Goal: Task Accomplishment & Management: Complete application form

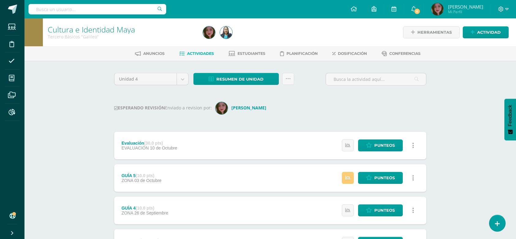
click at [82, 100] on div "Cultura e Identidad [PERSON_NAME] Básicos "Galileo" Herramientas Detalle de asi…" at bounding box center [270, 206] width 492 height 376
click at [76, 131] on div "Cultura e Identidad [PERSON_NAME] Básicos "Galileo" Herramientas Detalle de asi…" at bounding box center [270, 206] width 492 height 376
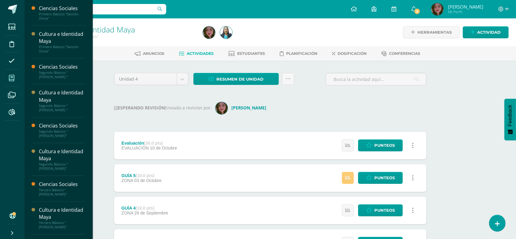
click at [16, 76] on span at bounding box center [12, 78] width 14 height 14
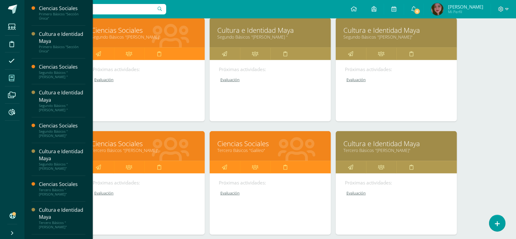
scroll to position [254, 0]
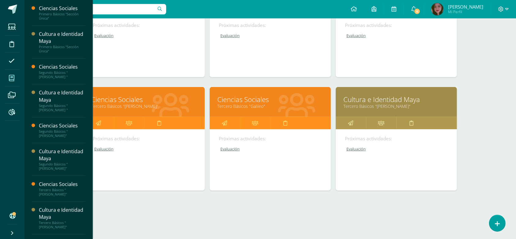
click at [258, 98] on link "Ciencias Sociales" at bounding box center [270, 99] width 106 height 9
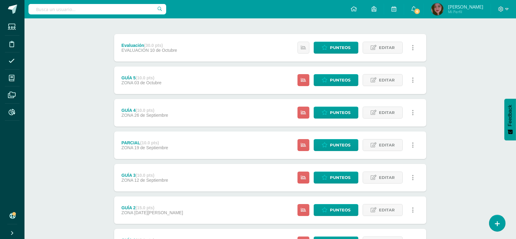
scroll to position [126, 0]
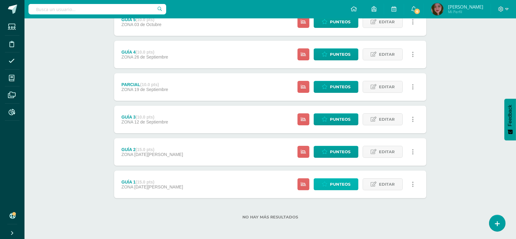
click at [352, 182] on link "Punteos" at bounding box center [336, 184] width 45 height 12
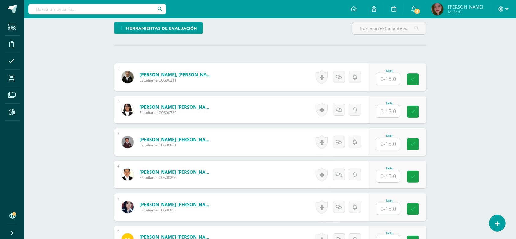
scroll to position [150, 0]
click at [384, 84] on input "text" at bounding box center [388, 79] width 24 height 12
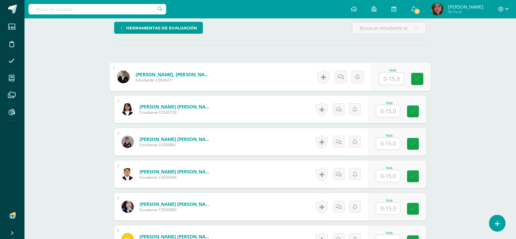
scroll to position [150, 0]
type input "15"
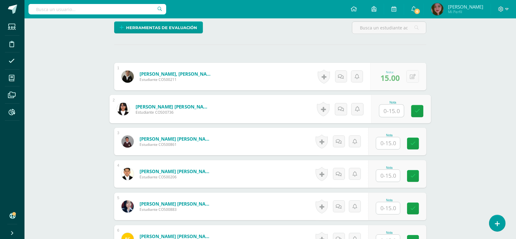
scroll to position [150, 0]
type input "13"
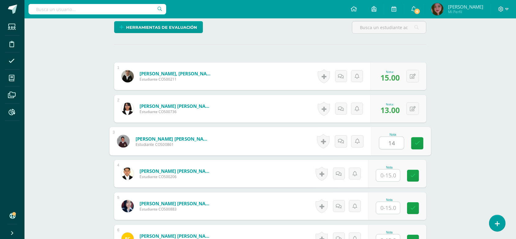
type input "14"
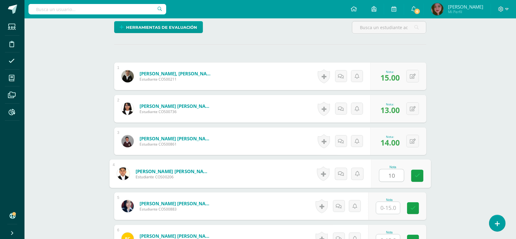
type input "10"
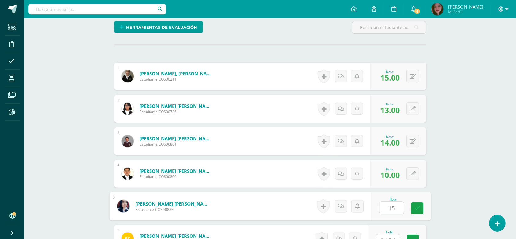
type input "15"
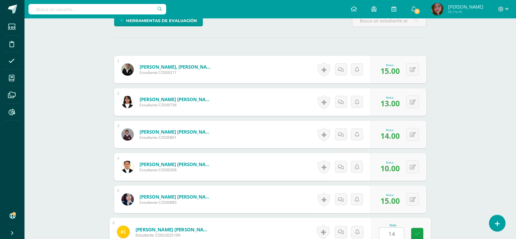
type input "14"
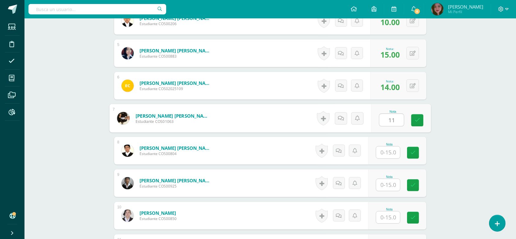
type input "11"
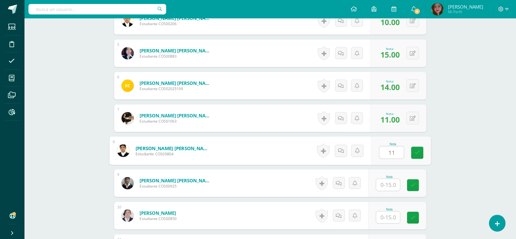
type input "11"
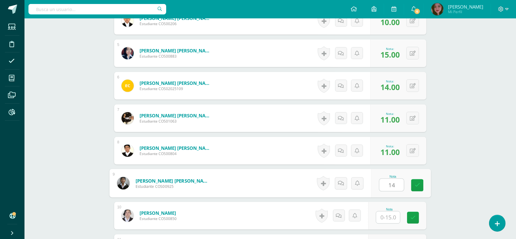
type input "14"
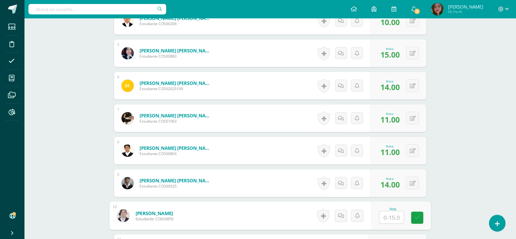
type input "9"
type input "8"
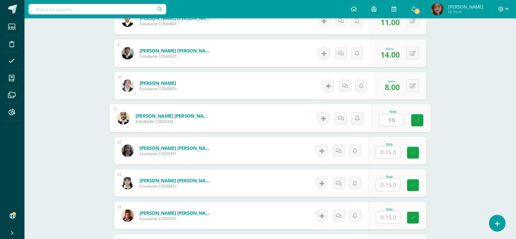
type input "10"
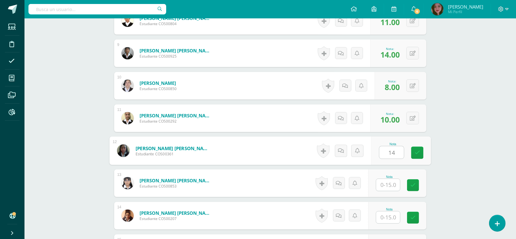
type input "14"
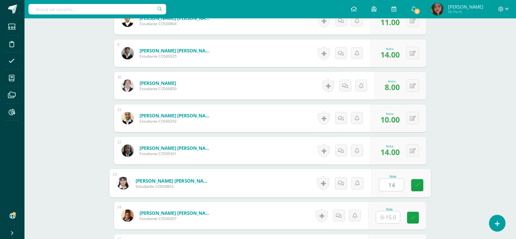
type input "14"
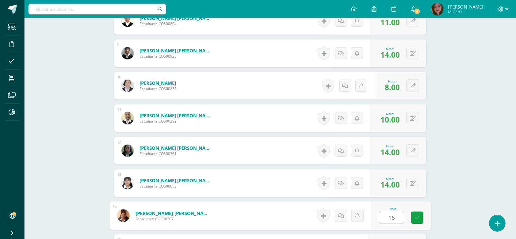
type input "15"
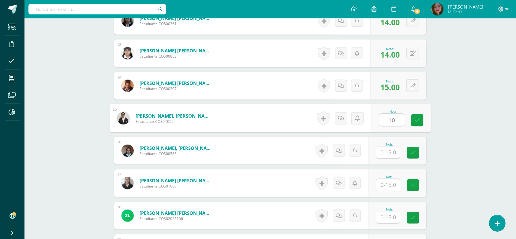
type input "10"
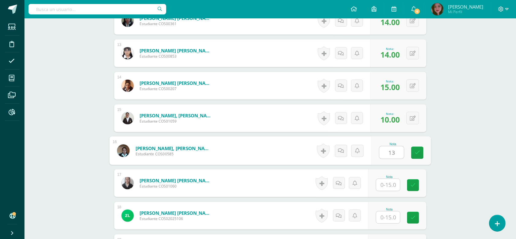
type input "13"
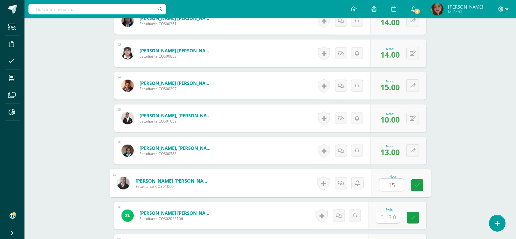
type input "15"
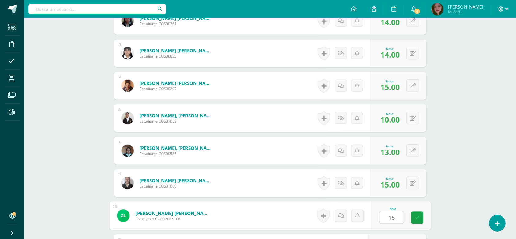
type input "15"
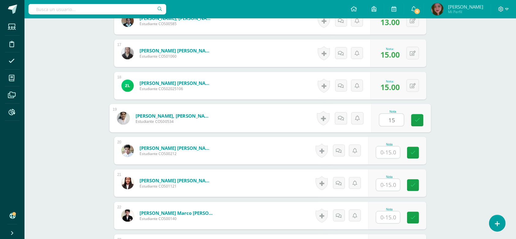
type input "15"
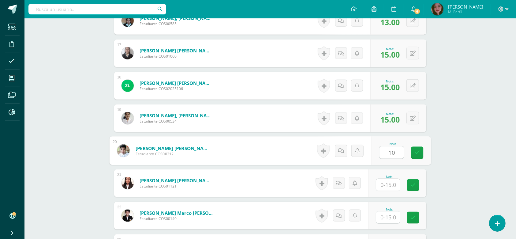
type input "10"
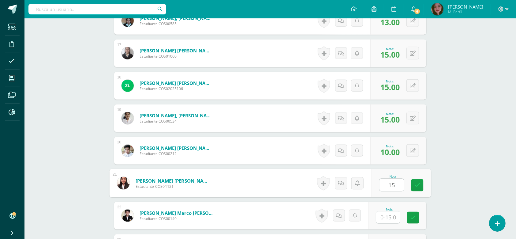
type input "15"
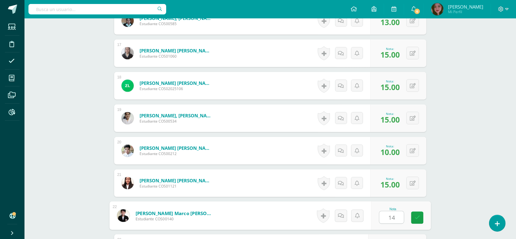
type input "14"
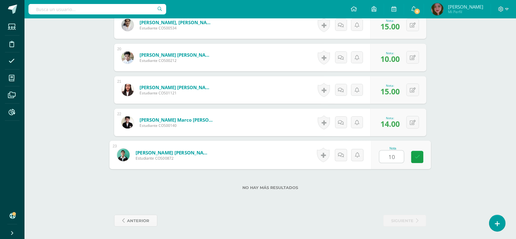
type input "10"
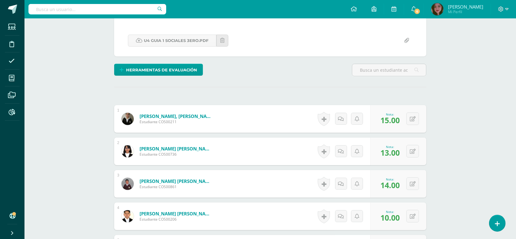
scroll to position [0, 0]
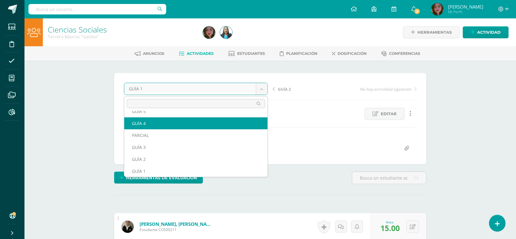
scroll to position [14, 0]
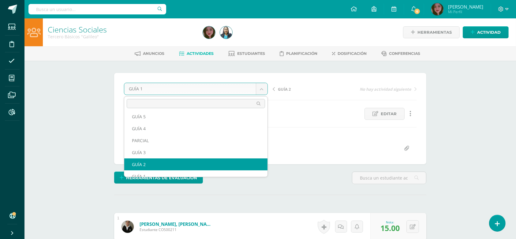
select select "/dashboard/teacher/grade-activity/123441/"
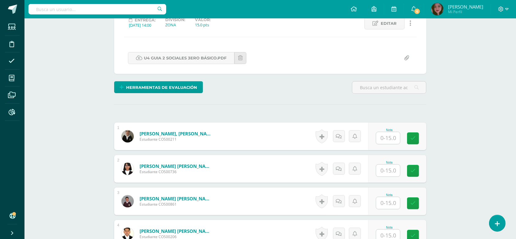
scroll to position [91, 0]
click at [389, 139] on input "text" at bounding box center [388, 138] width 24 height 12
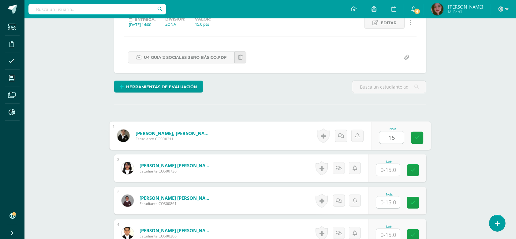
type input "15"
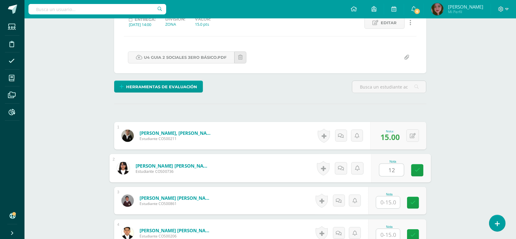
type input "12"
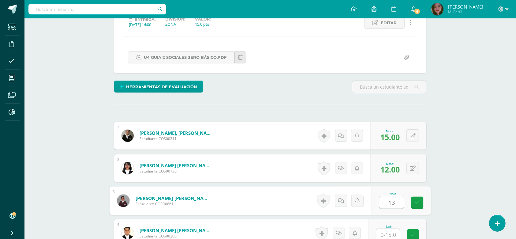
type input "13"
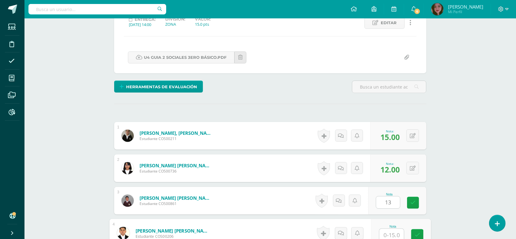
scroll to position [92, 0]
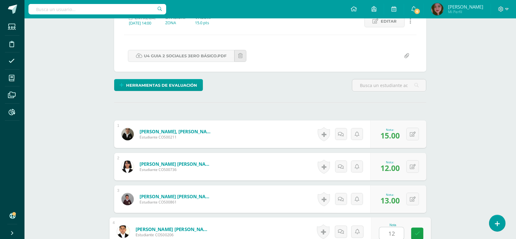
type input "12"
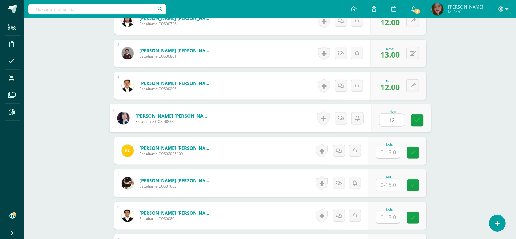
type input "12"
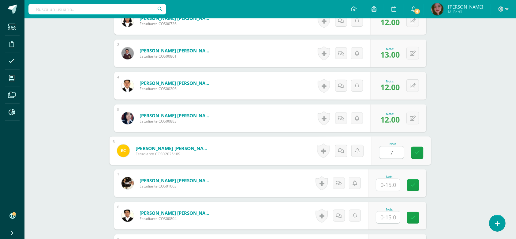
type input "7"
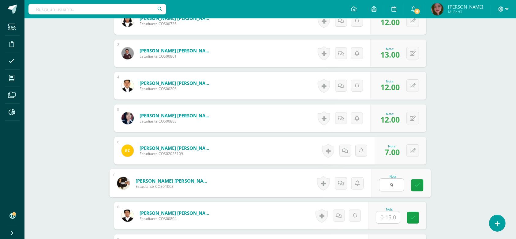
type input "9"
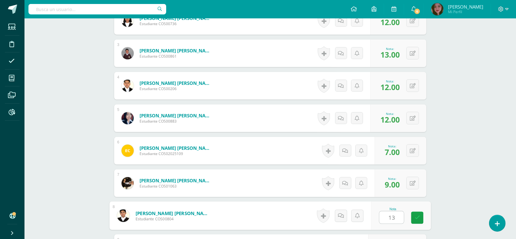
type input "13"
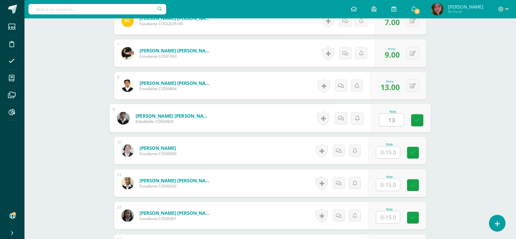
type input "13"
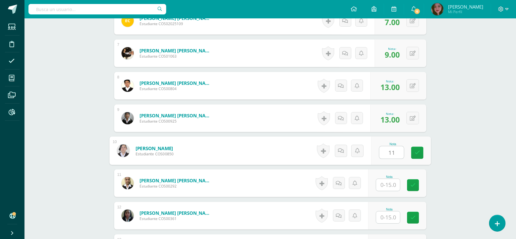
type input "11"
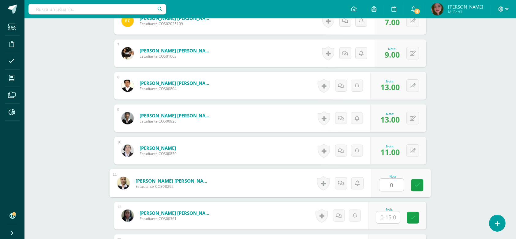
type input "0"
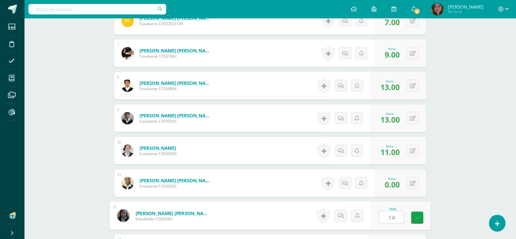
type input "14"
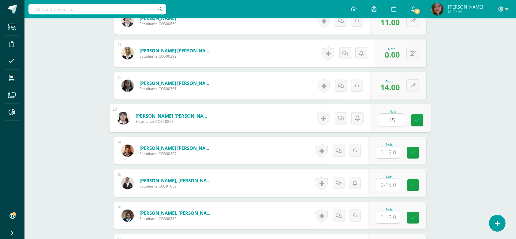
type input "15"
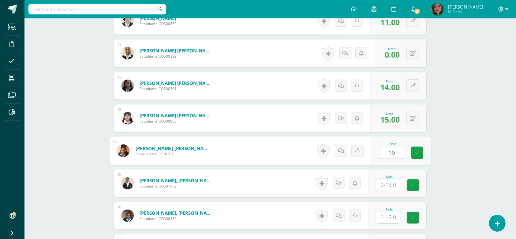
type input "10"
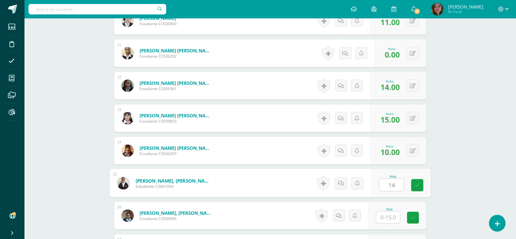
type input "14"
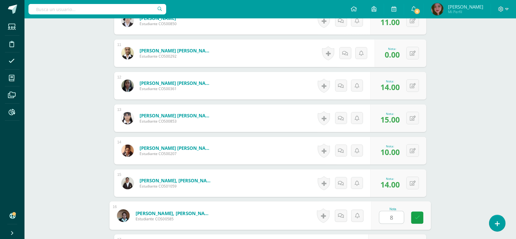
type input "8"
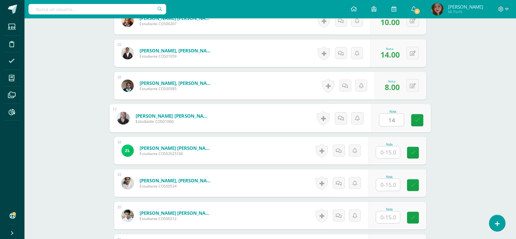
type input "14"
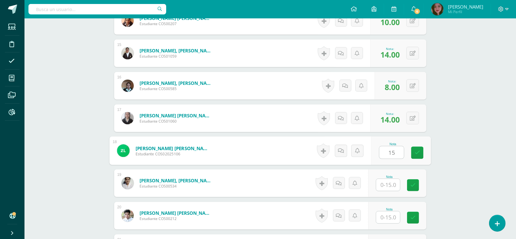
type input "15"
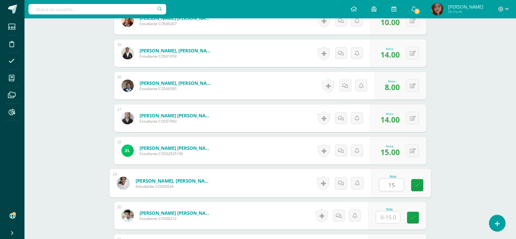
type input "15"
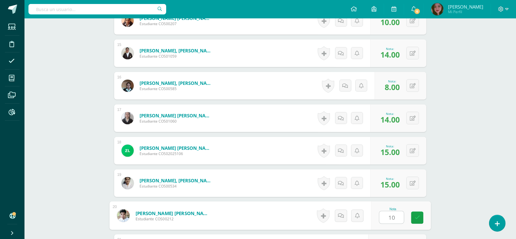
type input "10"
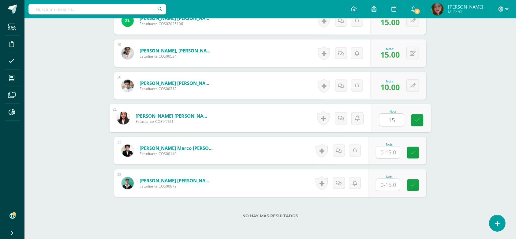
type input "15"
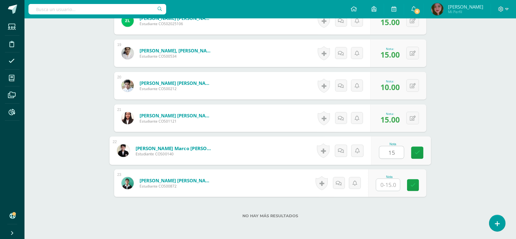
type input "15"
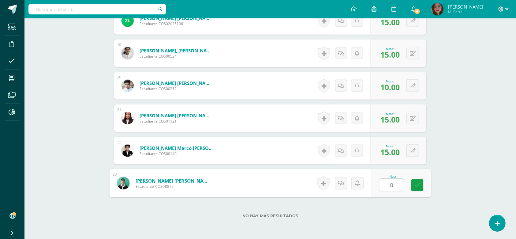
type input "8"
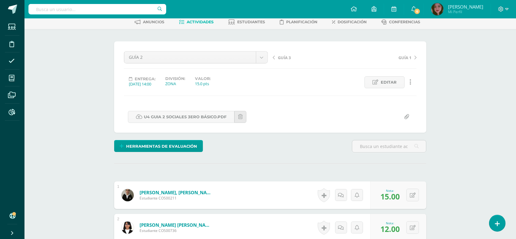
scroll to position [0, 0]
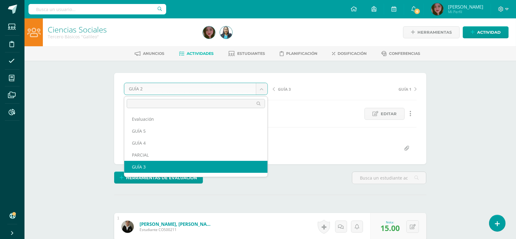
select select "/dashboard/teacher/grade-activity/123883/"
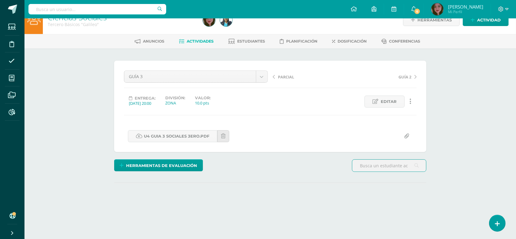
scroll to position [49, 0]
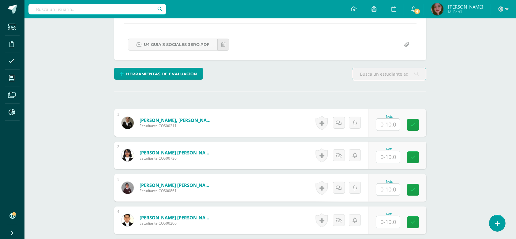
click at [385, 124] on input "text" at bounding box center [388, 124] width 24 height 12
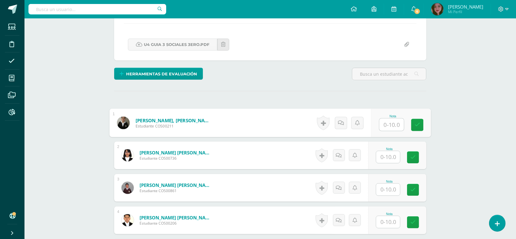
scroll to position [104, 0]
type input "10"
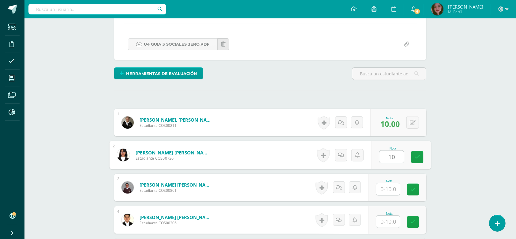
type input "10"
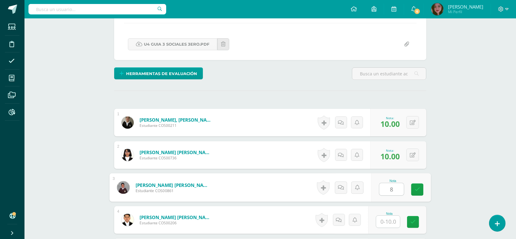
scroll to position [104, 0]
type input "8"
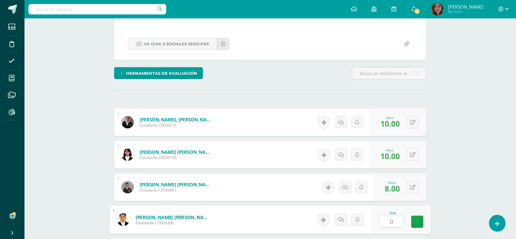
type input "0"
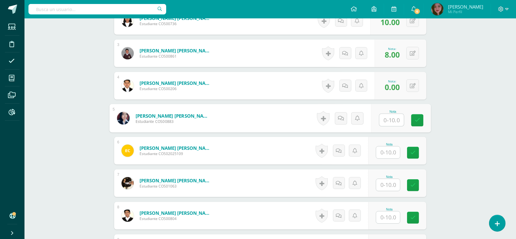
scroll to position [238, 0]
type input "10"
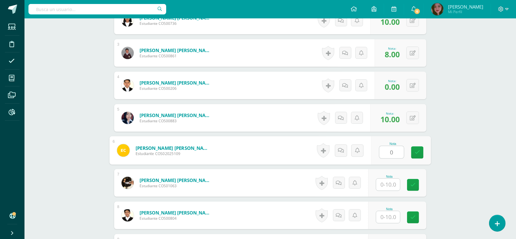
type input "0"
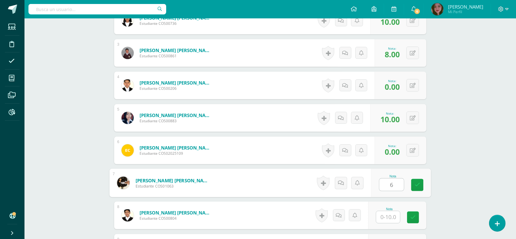
type input "6"
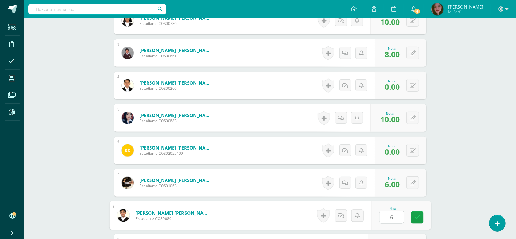
type input "6"
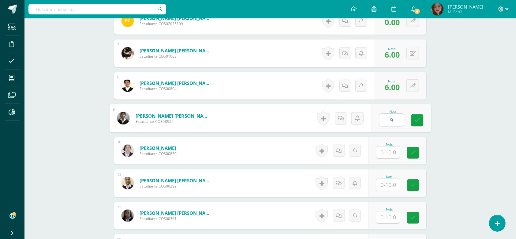
type input "9"
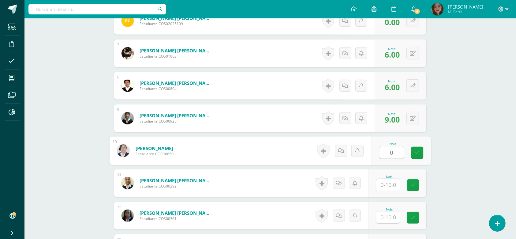
type input "0"
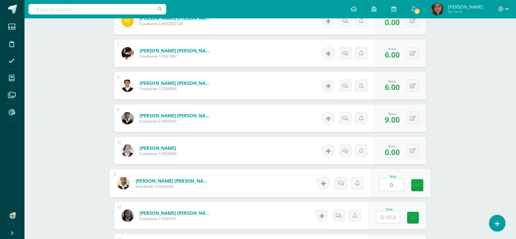
type input "0"
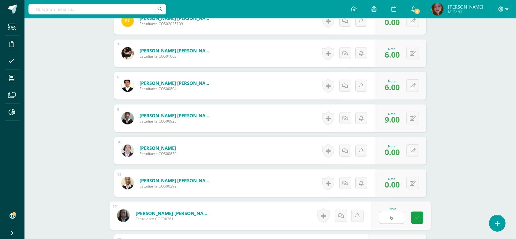
type input "6"
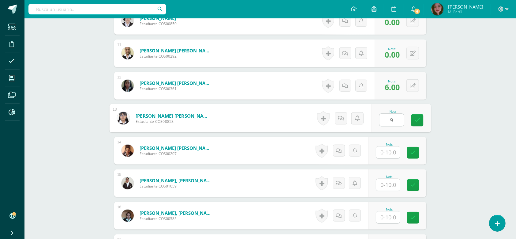
type input "9"
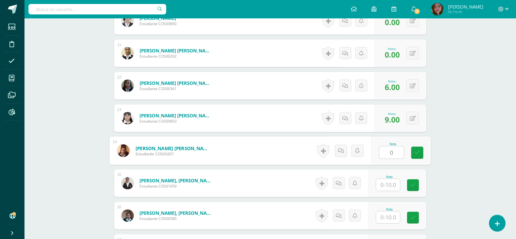
type input "0"
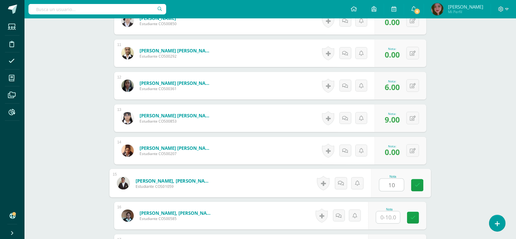
type input "10"
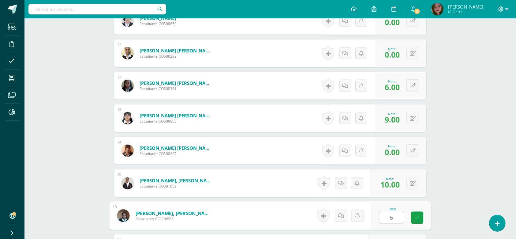
type input "6"
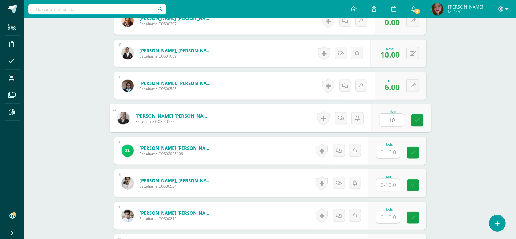
type input "10"
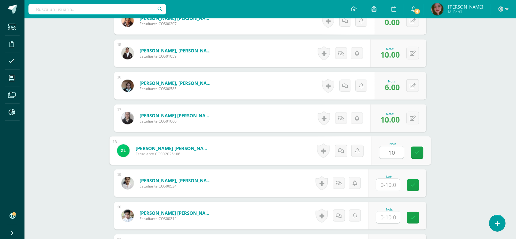
type input "10"
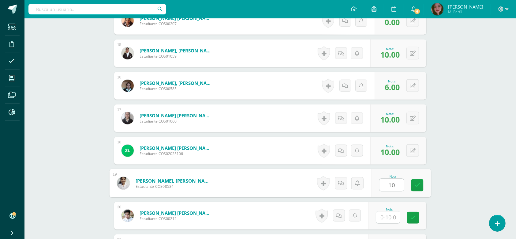
type input "10"
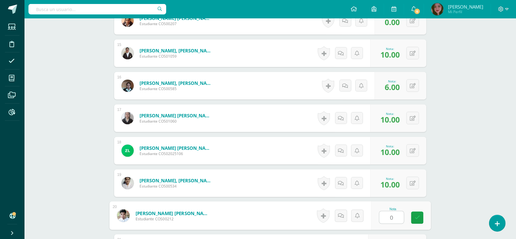
type input "0"
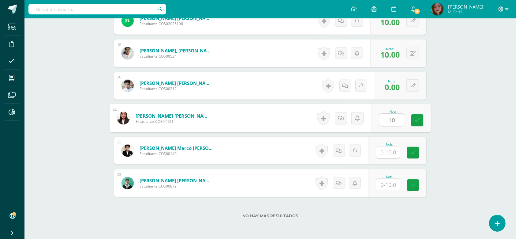
type input "10"
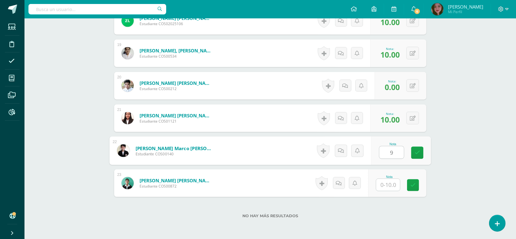
type input "9"
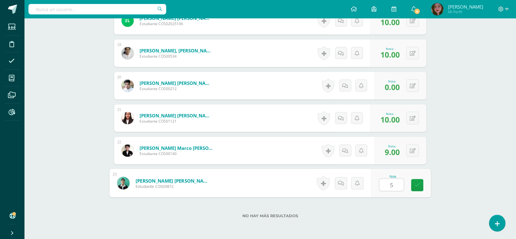
type input "5"
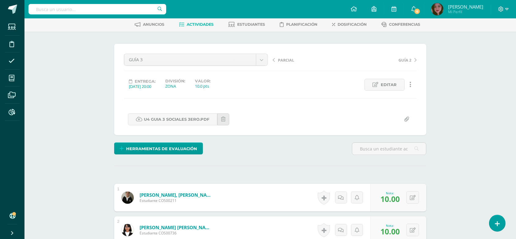
scroll to position [0, 0]
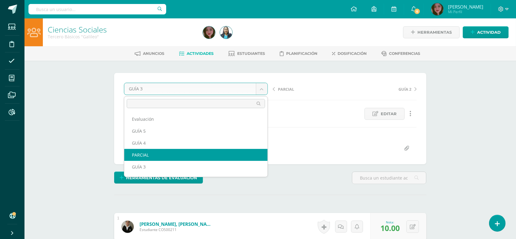
select select "/dashboard/teacher/grade-activity/124416/"
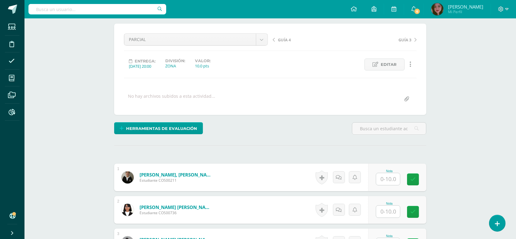
scroll to position [50, 0]
click at [390, 179] on input "text" at bounding box center [388, 179] width 24 height 12
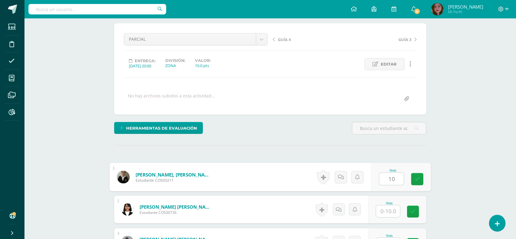
type input "10"
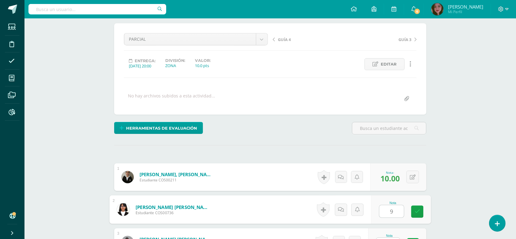
type input "9"
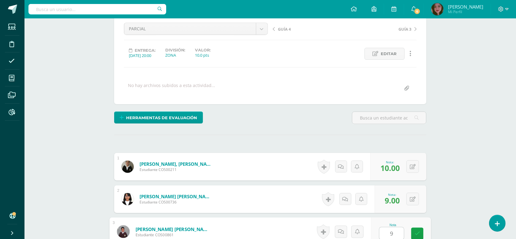
type input "9"
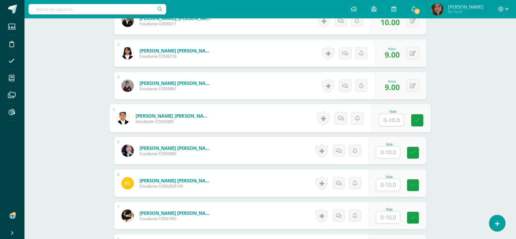
scroll to position [206, 0]
type input "0"
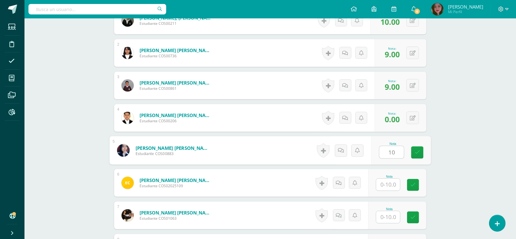
type input "10"
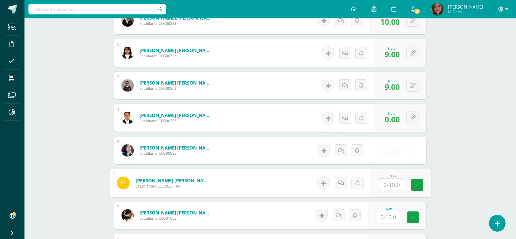
type input "8"
type input "7"
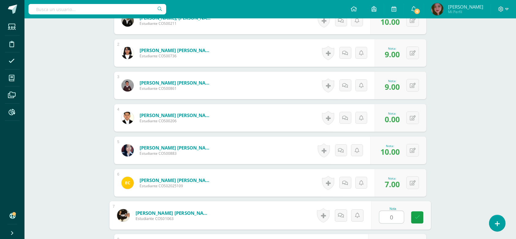
type input "0"
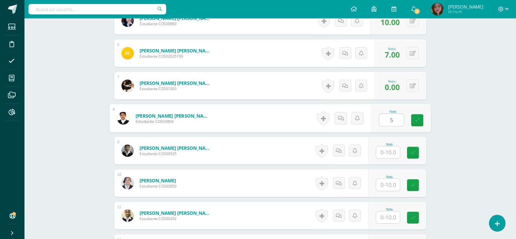
type input "5"
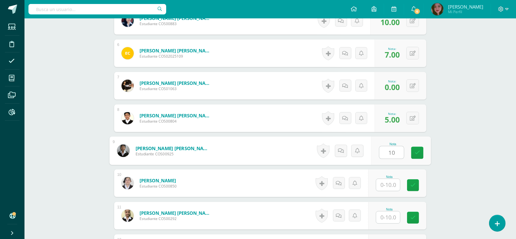
type input "10"
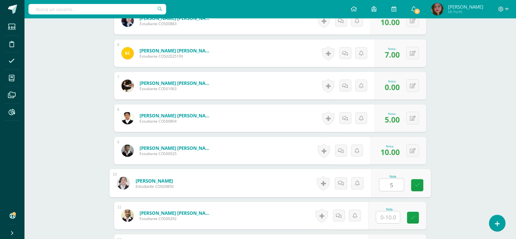
type input "5"
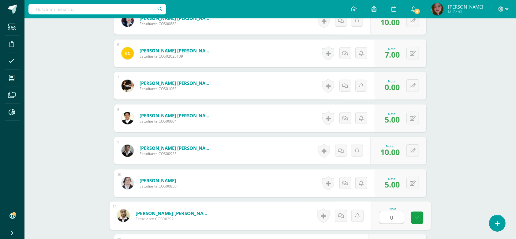
type input "0"
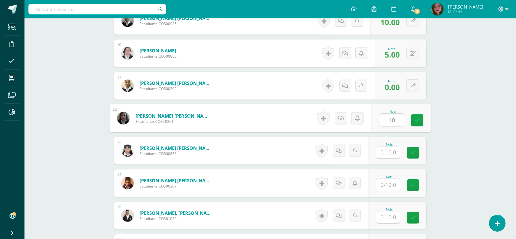
type input "10"
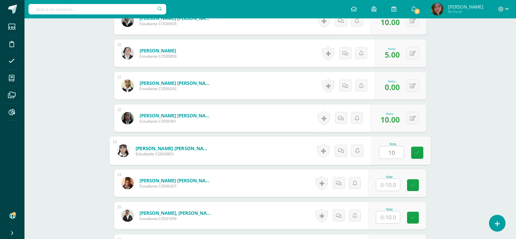
type input "10"
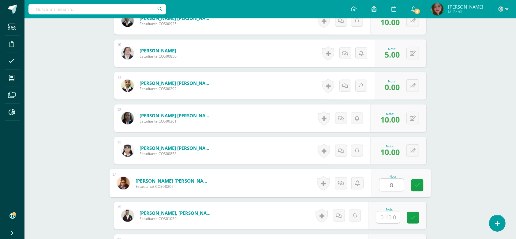
type input "8"
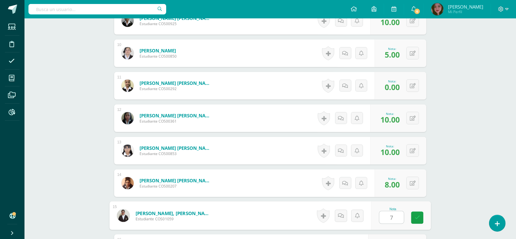
type input "7"
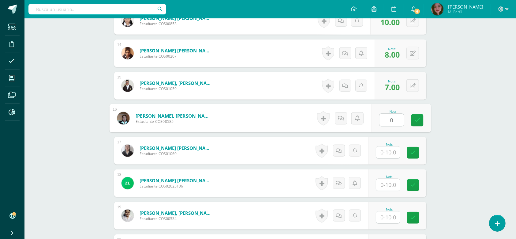
type input "0"
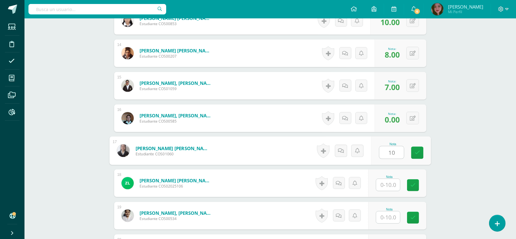
type input "10"
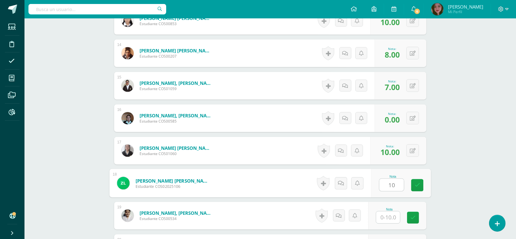
type input "10"
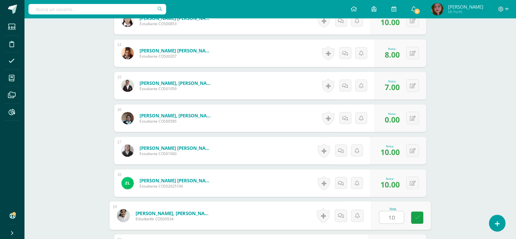
type input "10"
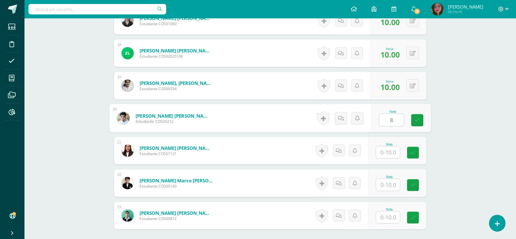
type input "8"
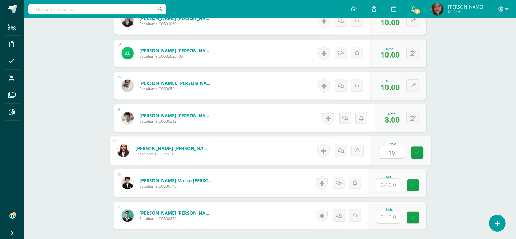
type input "10"
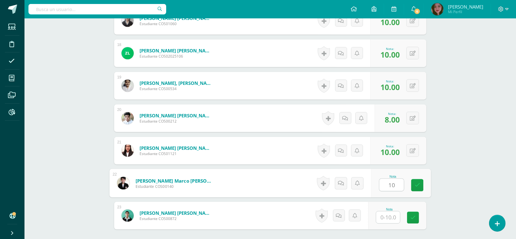
type input "10"
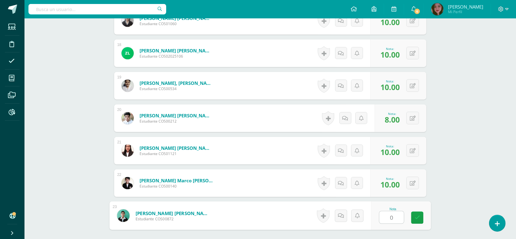
type input "0"
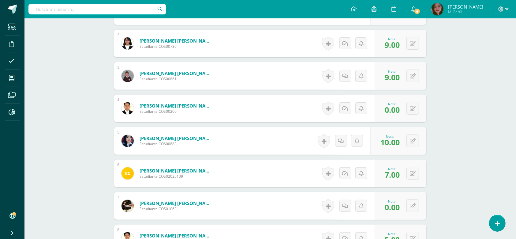
scroll to position [0, 0]
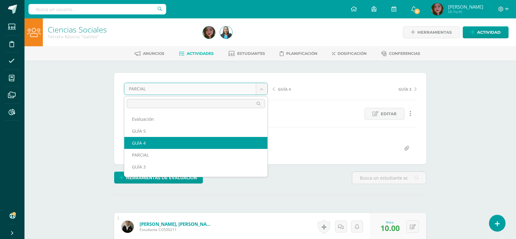
select select "/dashboard/teacher/grade-activity/124418/"
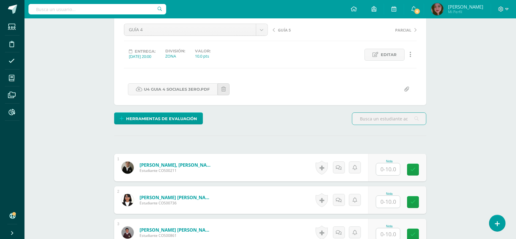
scroll to position [68, 0]
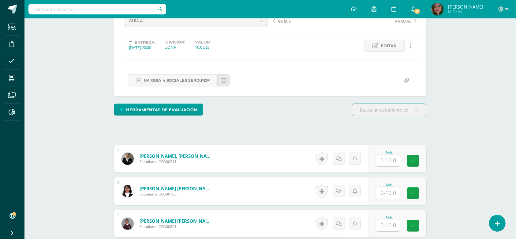
click at [392, 158] on input "text" at bounding box center [388, 160] width 24 height 12
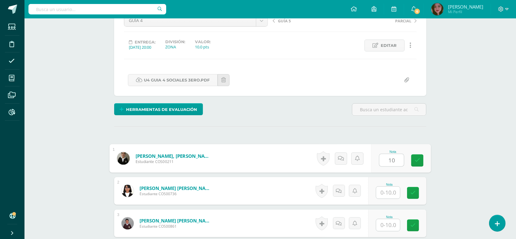
type input "10"
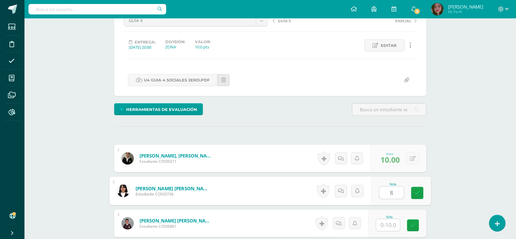
scroll to position [69, 0]
type input "8"
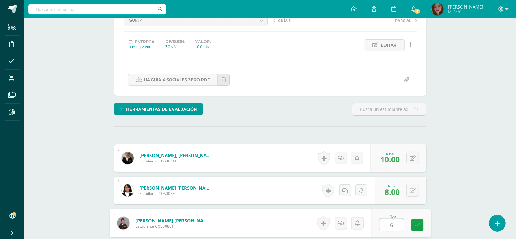
type input "6"
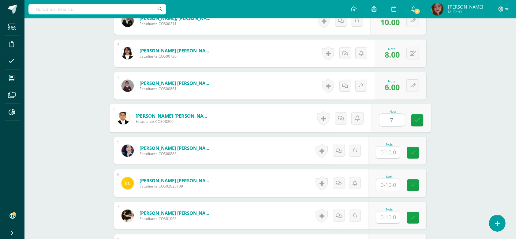
type input "7"
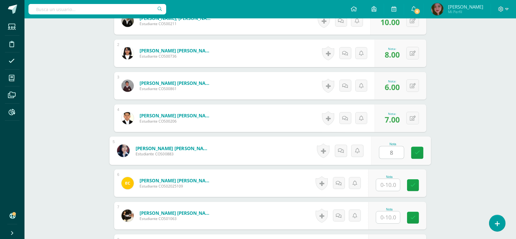
type input "8"
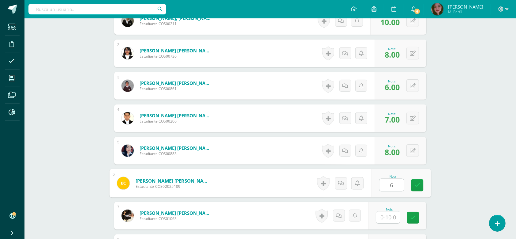
type input "6"
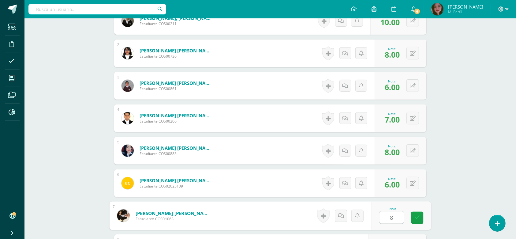
type input "8"
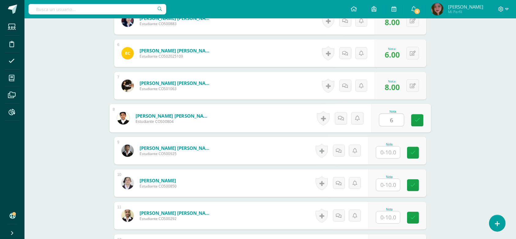
type input "6"
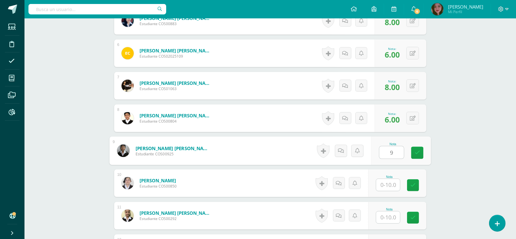
type input "9"
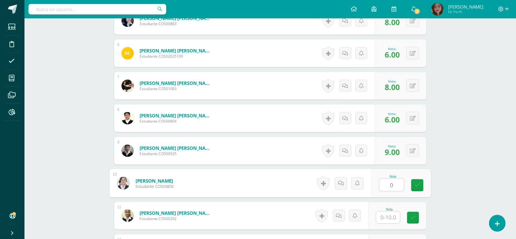
type input "0"
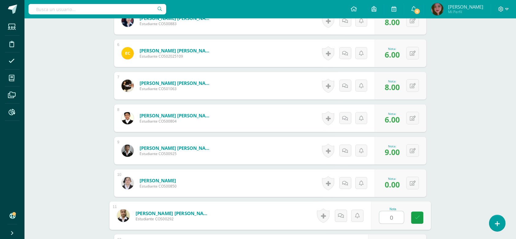
type input "0"
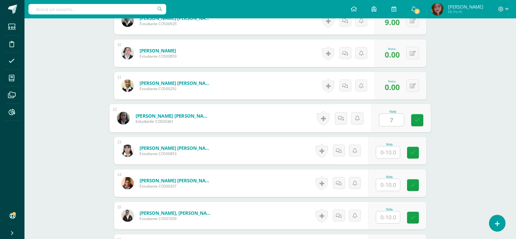
type input "7"
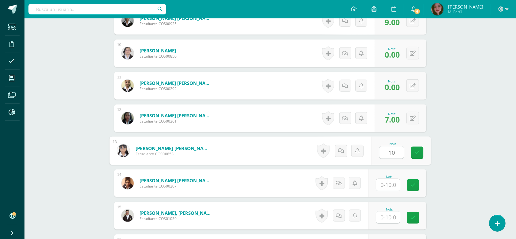
type input "10"
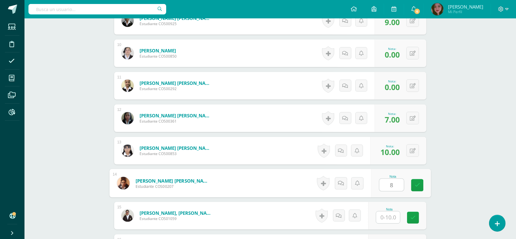
type input "8"
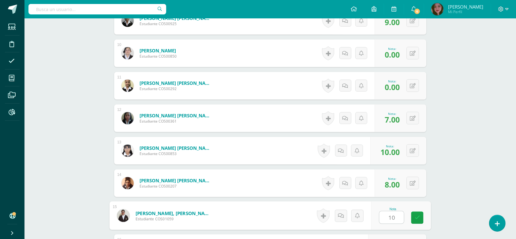
type input "10"
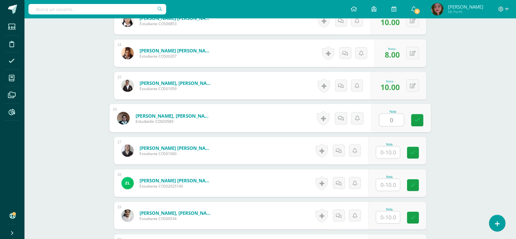
type input "0"
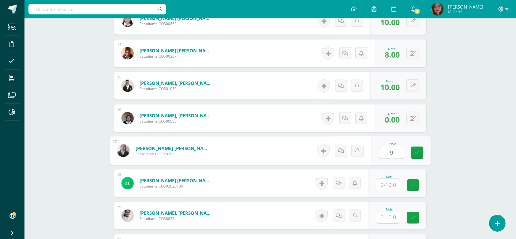
type input "9"
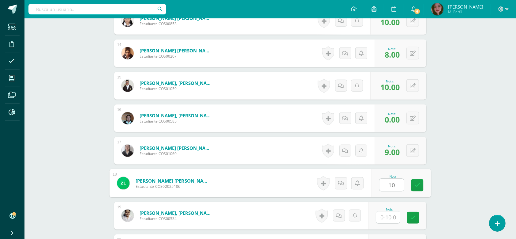
type input "10"
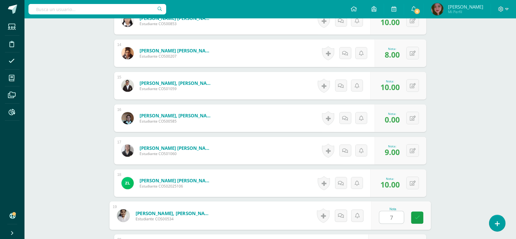
type input "7"
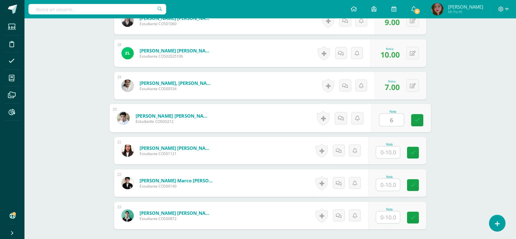
type input "6"
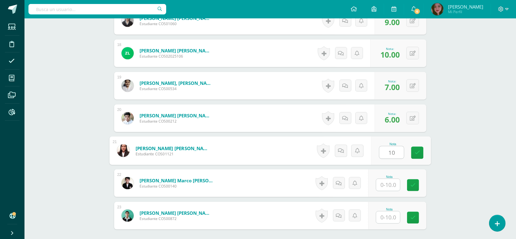
type input "10"
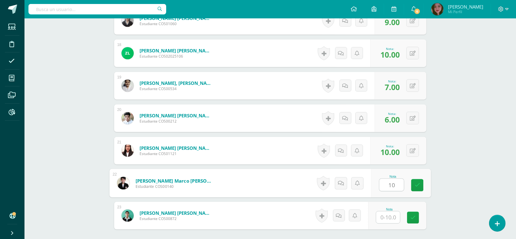
type input "10"
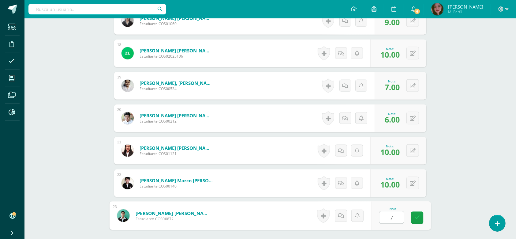
type input "7"
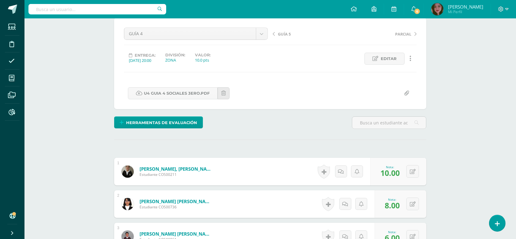
scroll to position [0, 0]
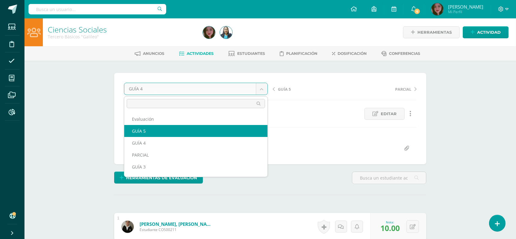
select select "/dashboard/teacher/grade-activity/124537/"
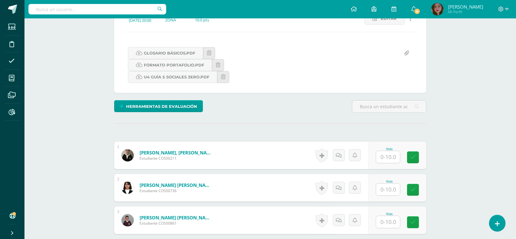
scroll to position [96, 0]
click at [394, 158] on input "text" at bounding box center [388, 157] width 24 height 12
type input "10"
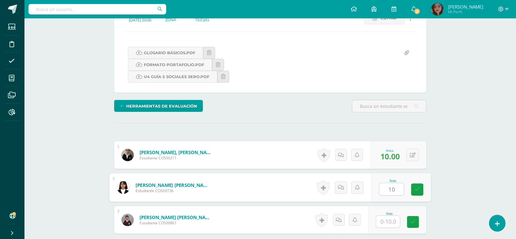
type input "10"
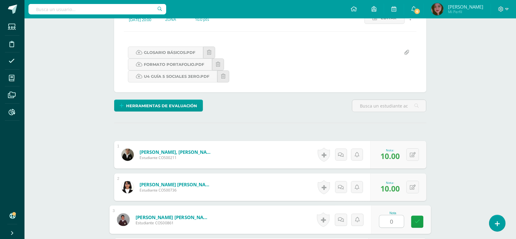
type input "0"
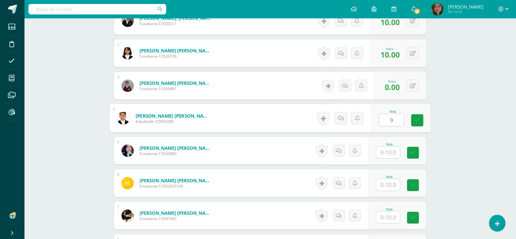
type input "9"
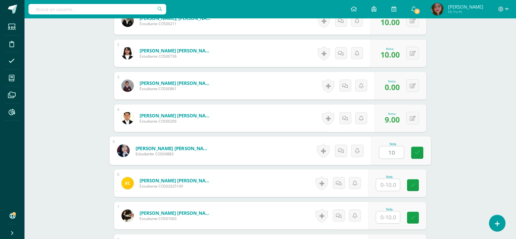
type input "10"
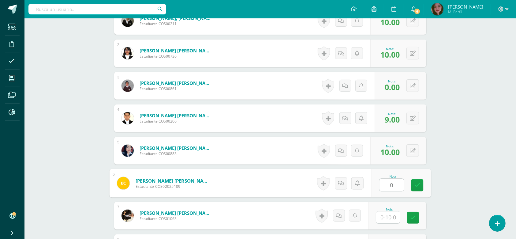
type input "0"
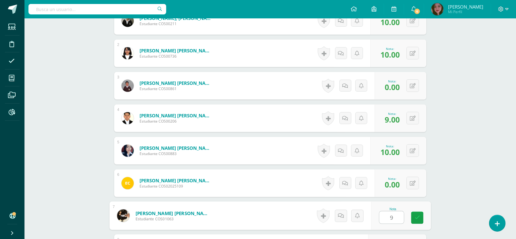
type input "9"
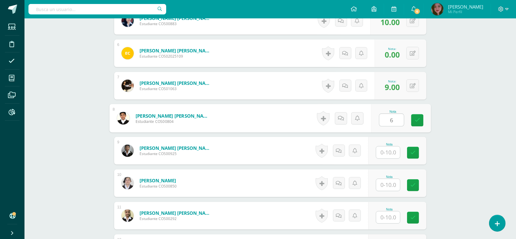
type input "6"
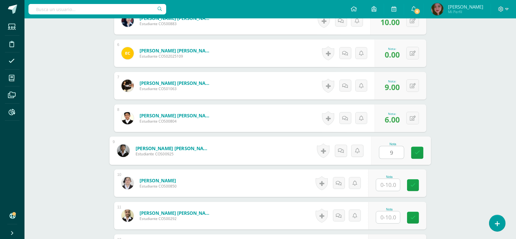
type input "9"
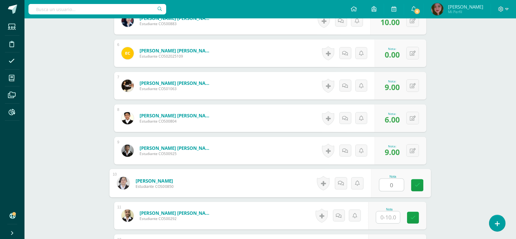
type input "0"
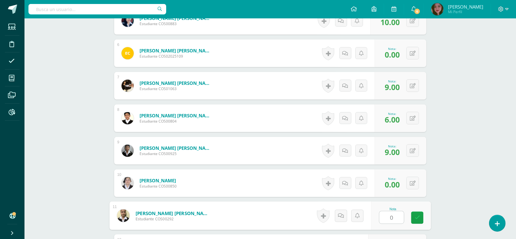
type input "0"
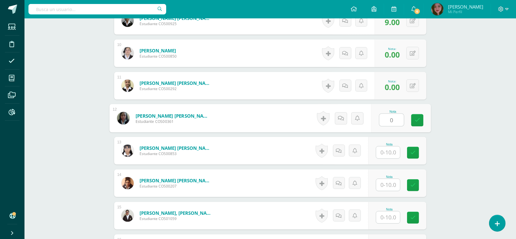
type input "0"
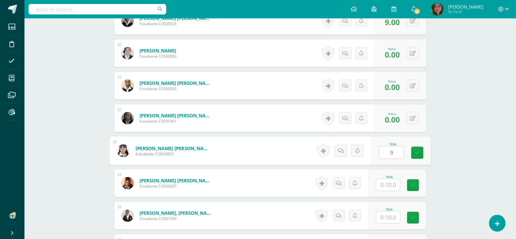
type input "9"
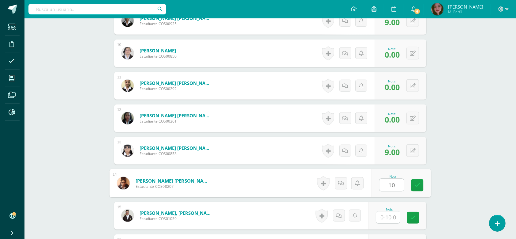
type input "10"
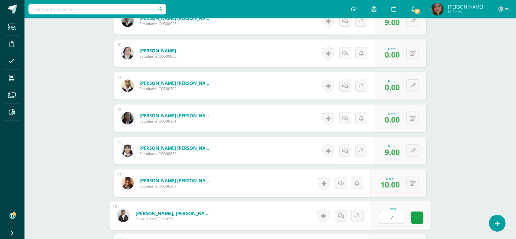
type input "7"
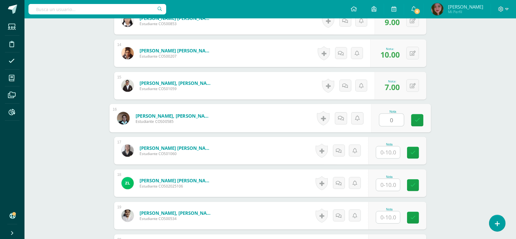
type input "0"
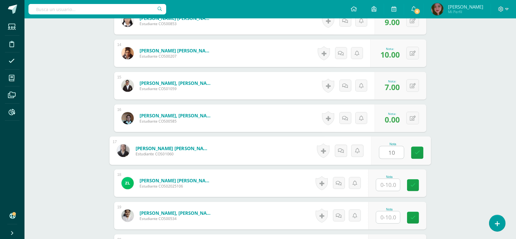
type input "10"
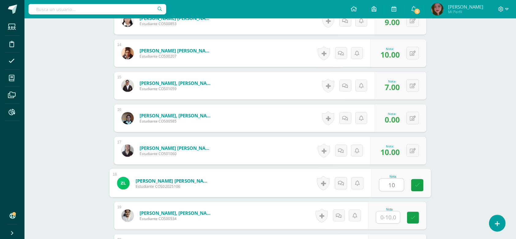
type input "10"
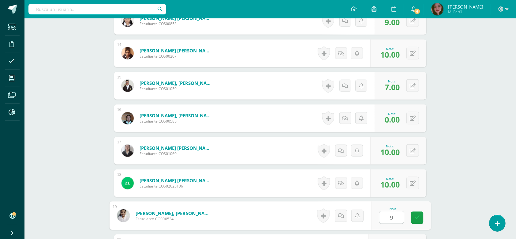
type input "9"
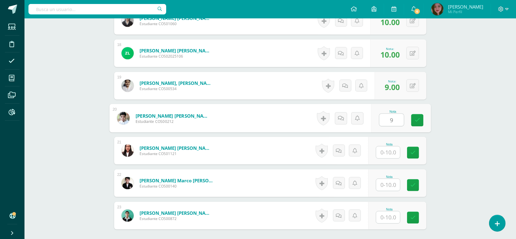
type input "9"
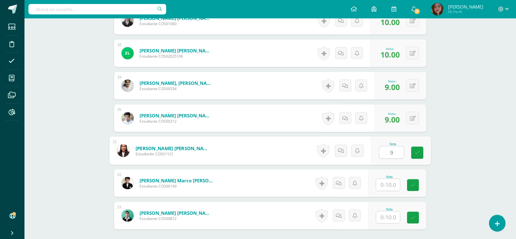
type input "9"
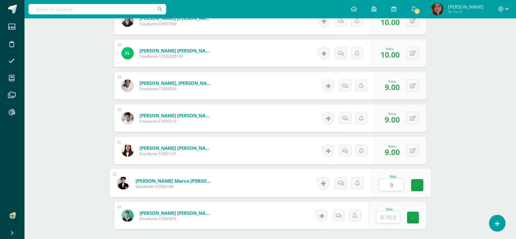
type input "9"
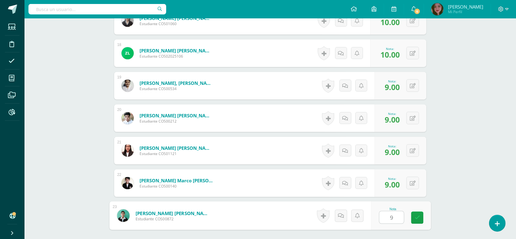
type input "9"
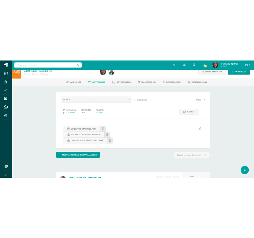
scroll to position [0, 0]
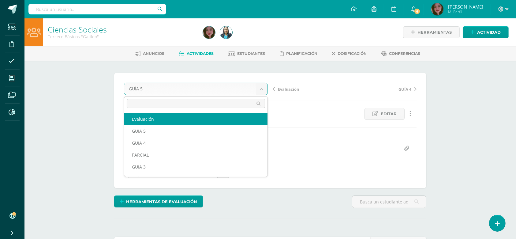
select select "/dashboard/teacher/grade-activity/124633/"
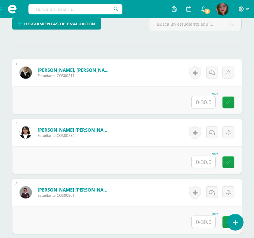
scroll to position [164, 0]
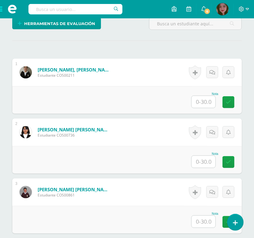
click at [204, 101] on input "text" at bounding box center [204, 102] width 24 height 12
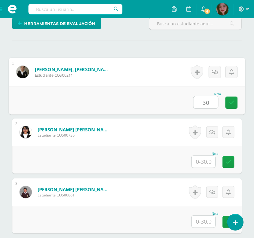
type input "30"
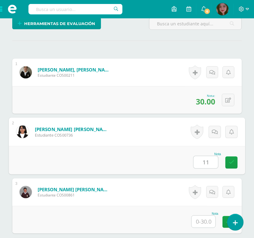
type input "11"
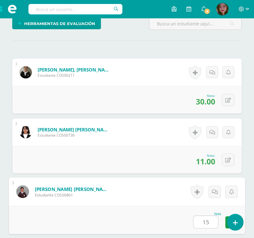
type input "15"
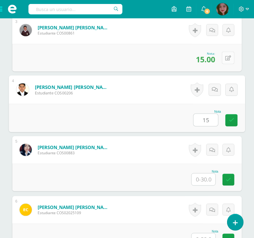
type input "15"
click at [230, 58] on icon at bounding box center [228, 58] width 6 height 5
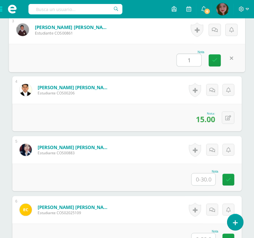
type input "16"
click at [212, 61] on icon at bounding box center [215, 60] width 6 height 5
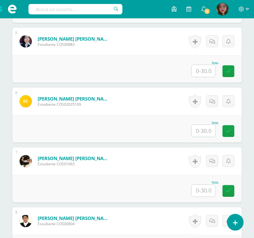
scroll to position [435, 0]
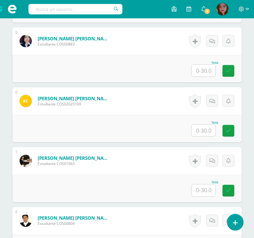
click at [204, 73] on input "text" at bounding box center [204, 71] width 24 height 12
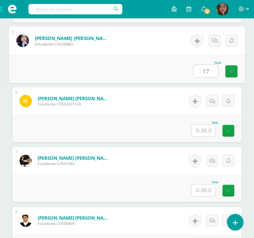
type input "17"
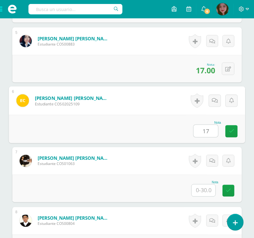
type input "17"
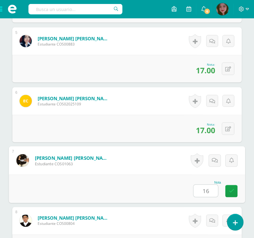
type input "16"
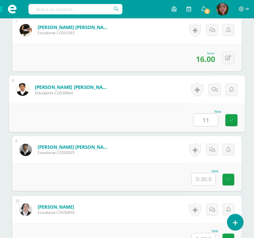
type input "11"
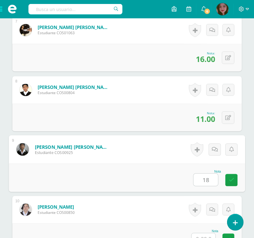
type input "18"
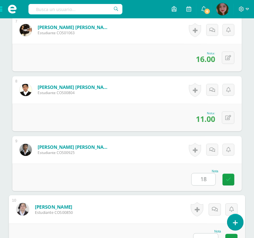
scroll to position [573, 0]
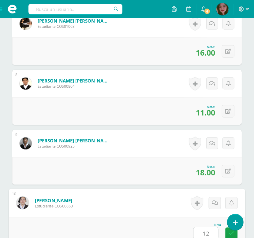
type input "12"
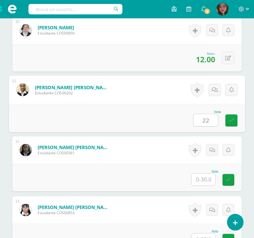
type input "22"
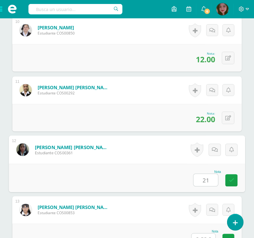
type input "21"
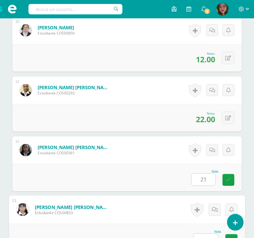
scroll to position [753, 0]
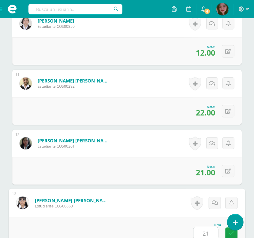
type input "21"
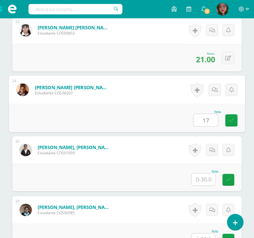
type input "17"
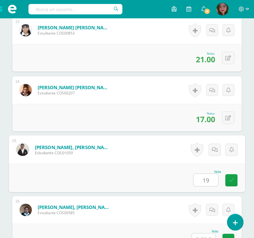
type input "19"
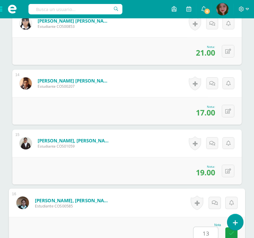
type input "13"
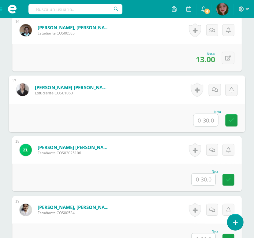
click at [209, 119] on input "text" at bounding box center [206, 120] width 24 height 12
type input "28"
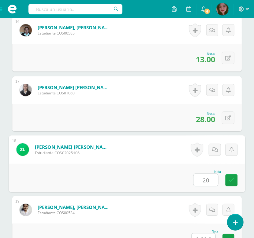
type input "20"
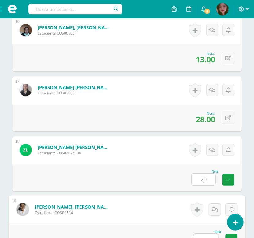
scroll to position [1113, 0]
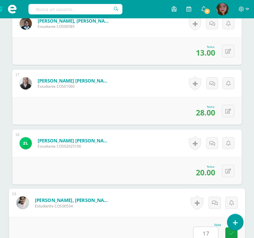
type input "17"
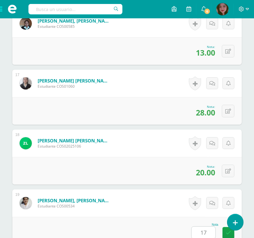
scroll to position [1286, 0]
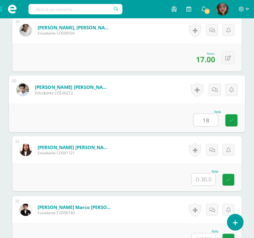
type input "18"
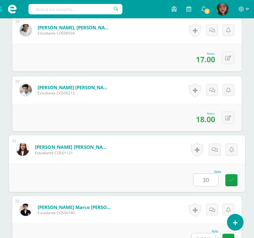
type input "30"
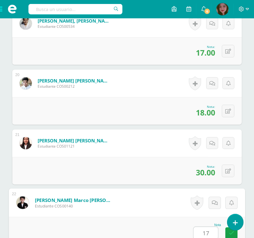
type input "17"
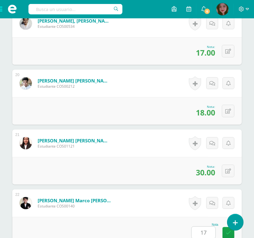
scroll to position [1430, 0]
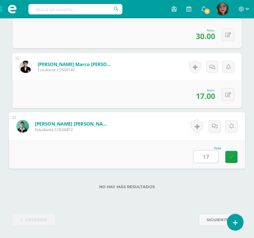
type input "17"
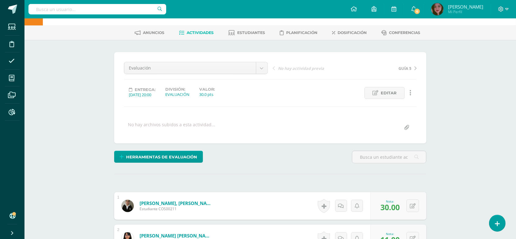
scroll to position [0, 0]
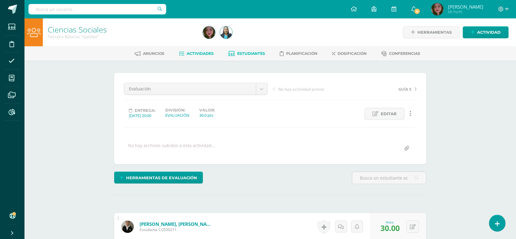
click at [246, 50] on link "Estudiantes" at bounding box center [247, 54] width 37 height 10
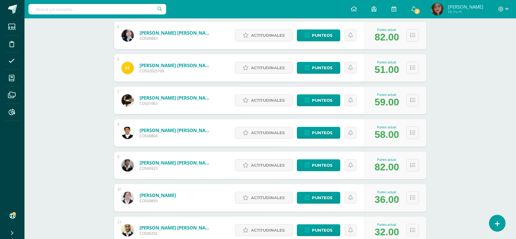
scroll to position [228, 0]
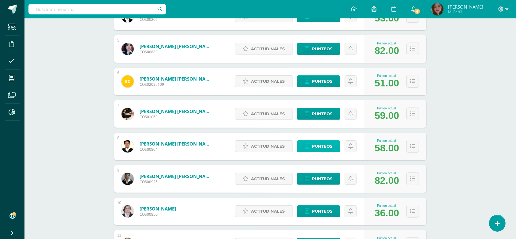
click at [319, 148] on span "Punteos" at bounding box center [322, 146] width 21 height 11
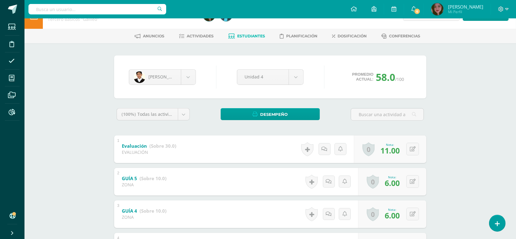
scroll to position [54, 0]
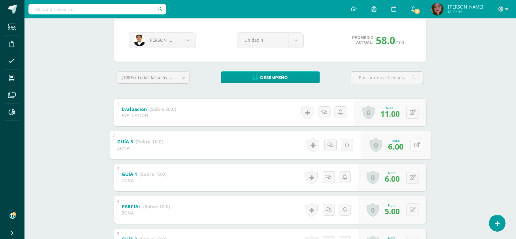
click at [413, 148] on button at bounding box center [417, 144] width 13 height 13
type input "8"
click at [398, 141] on link at bounding box center [401, 147] width 12 height 12
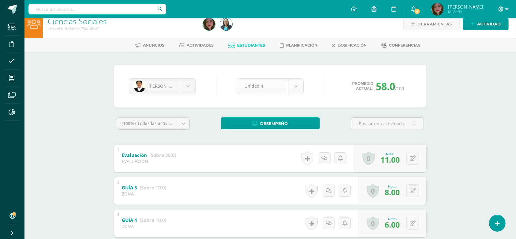
scroll to position [0, 0]
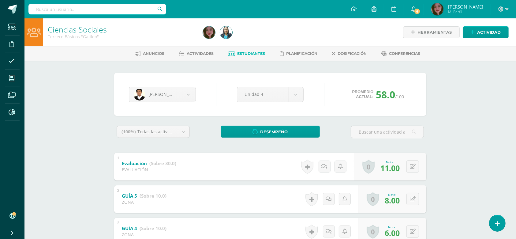
click at [245, 56] on link "Estudiantes" at bounding box center [247, 54] width 37 height 10
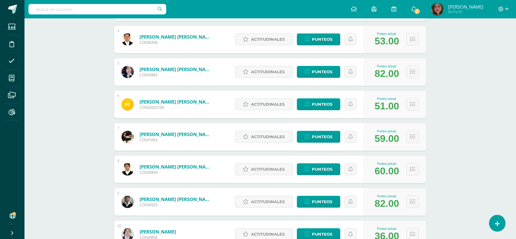
scroll to position [245, 0]
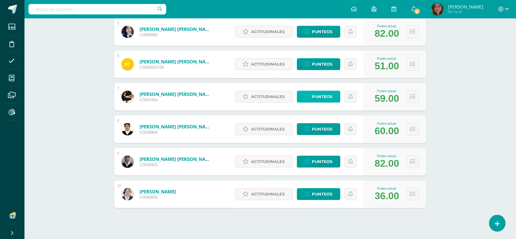
click at [327, 98] on span "Punteos" at bounding box center [322, 96] width 21 height 11
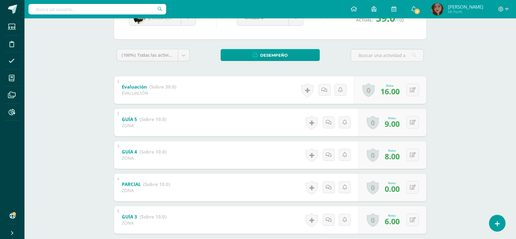
scroll to position [81, 0]
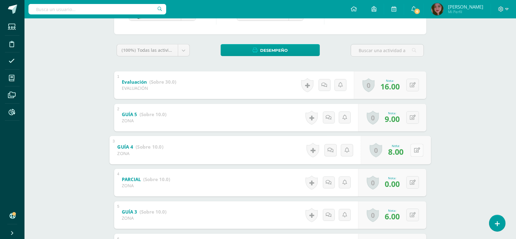
click at [412, 149] on button at bounding box center [417, 150] width 13 height 13
type input "9"
click at [401, 151] on icon at bounding box center [401, 151] width 6 height 5
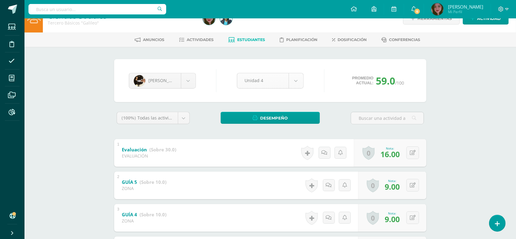
scroll to position [0, 0]
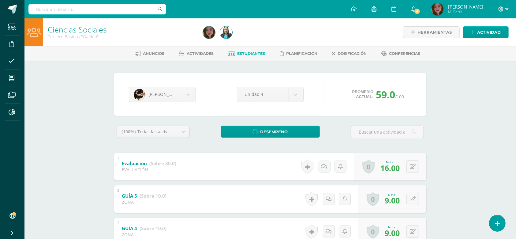
click at [250, 56] on link "Estudiantes" at bounding box center [247, 54] width 37 height 10
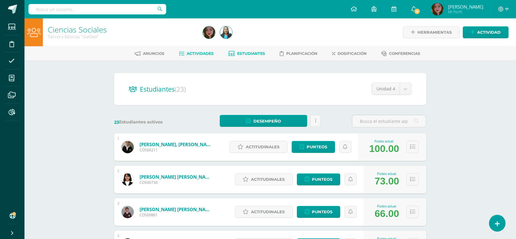
click at [202, 56] on link "Actividades" at bounding box center [196, 54] width 35 height 10
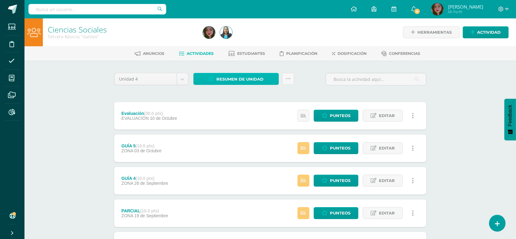
click at [252, 83] on span "Resumen de unidad" at bounding box center [239, 78] width 47 height 11
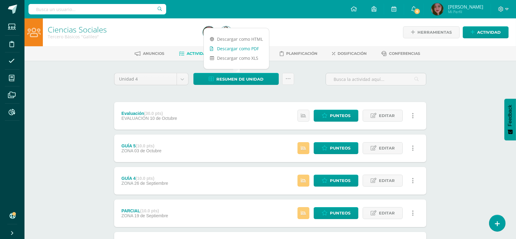
click at [251, 48] on link "Descargar como PDF" at bounding box center [236, 48] width 65 height 9
click at [288, 75] on link at bounding box center [288, 79] width 12 height 12
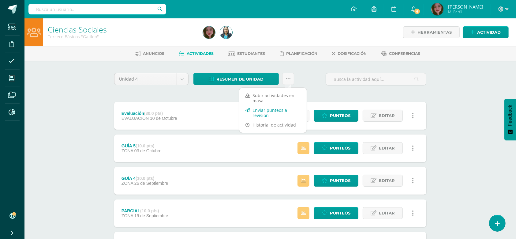
click at [270, 114] on link "Enviar punteos a revision" at bounding box center [272, 112] width 67 height 15
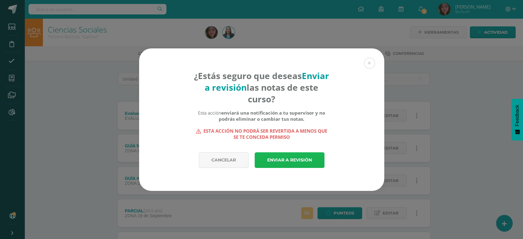
click at [277, 158] on link "Enviar a revisión" at bounding box center [289, 160] width 70 height 16
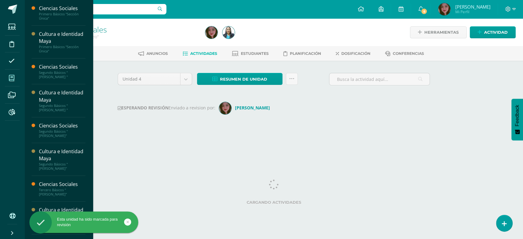
click at [13, 80] on icon at bounding box center [12, 78] width 6 height 6
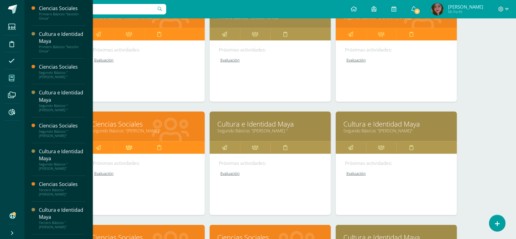
scroll to position [122, 0]
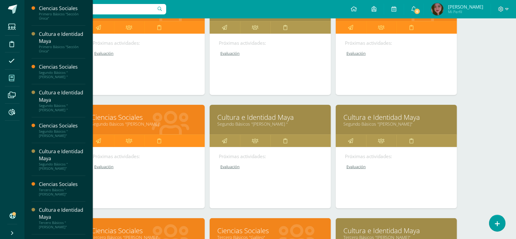
click at [133, 115] on link "Ciencias Sociales" at bounding box center [144, 116] width 106 height 9
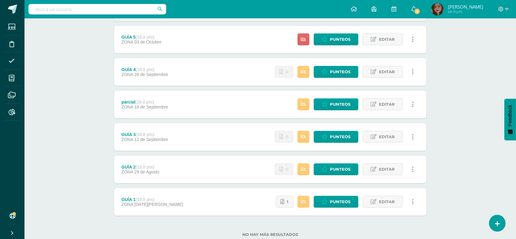
scroll to position [126, 0]
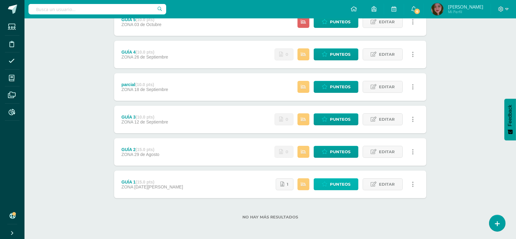
click at [339, 186] on span "Punteos" at bounding box center [340, 183] width 21 height 11
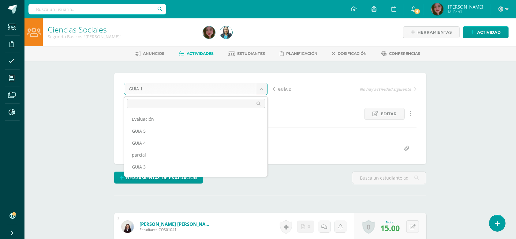
scroll to position [20, 0]
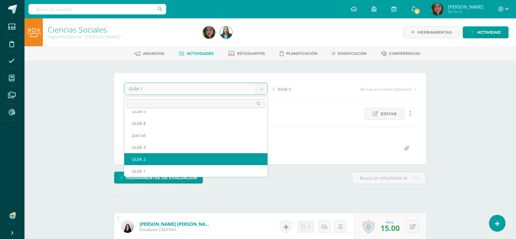
select select "/dashboard/teacher/grade-activity/123435/"
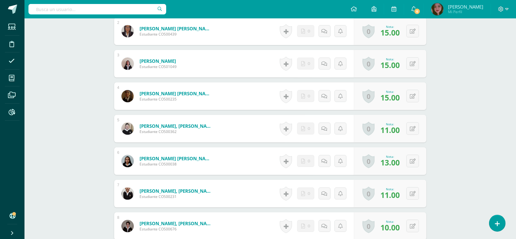
scroll to position [301, 0]
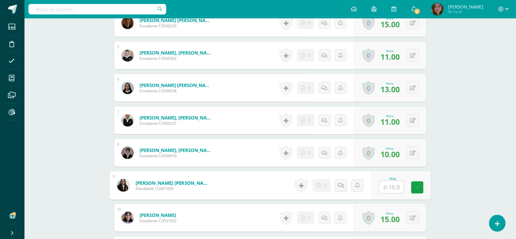
click at [396, 188] on input "text" at bounding box center [392, 187] width 24 height 12
type input "10"
click at [507, 113] on div "Ciencias Sociales Segundo Básicos "[PERSON_NAME]" Herramientas Detalle de asist…" at bounding box center [270, 187] width 492 height 941
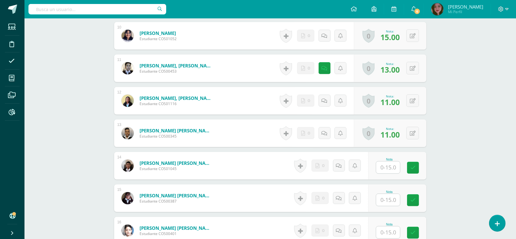
scroll to position [559, 0]
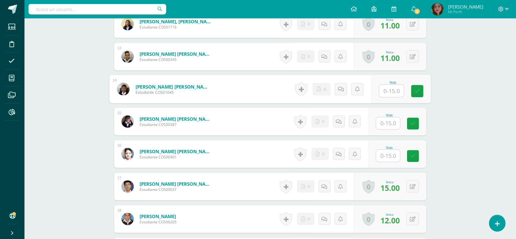
click at [387, 93] on input "text" at bounding box center [392, 91] width 24 height 12
type input "0"
type input "5"
click at [386, 130] on div "Nota" at bounding box center [397, 122] width 58 height 28
click at [389, 125] on input "text" at bounding box center [388, 123] width 24 height 12
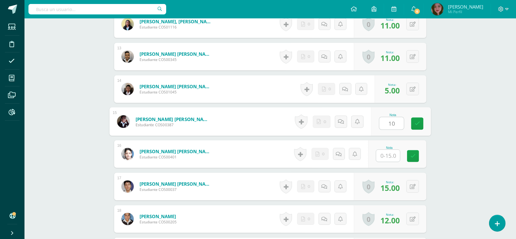
type input "10"
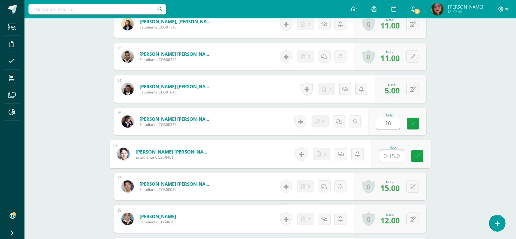
click at [391, 157] on input "text" at bounding box center [392, 156] width 24 height 12
type input "5"
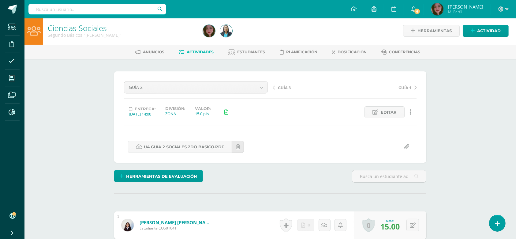
scroll to position [0, 0]
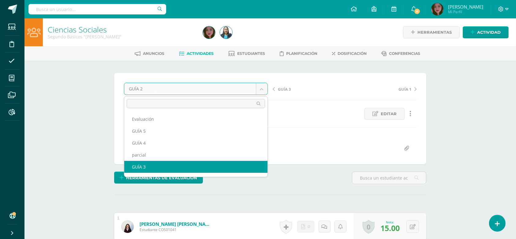
select select "/dashboard/teacher/grade-activity/123881/"
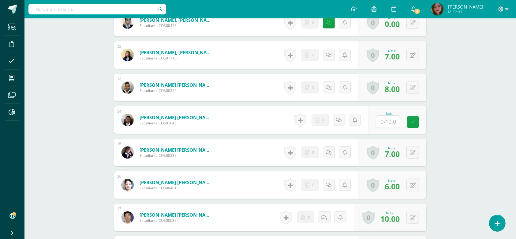
scroll to position [531, 0]
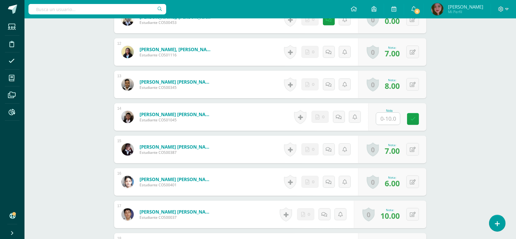
click at [387, 119] on input "text" at bounding box center [388, 119] width 24 height 12
type input "0"
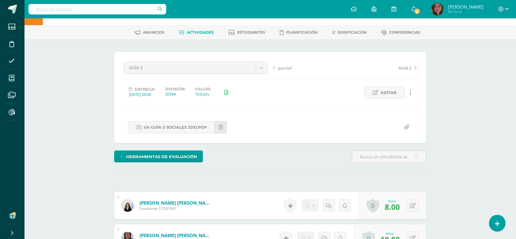
scroll to position [0, 0]
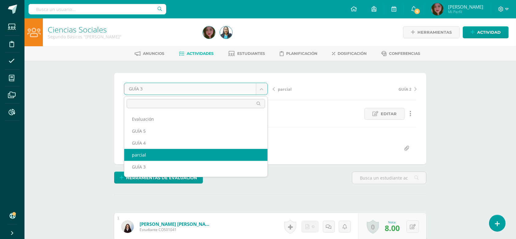
select select "/dashboard/teacher/grade-activity/124328/"
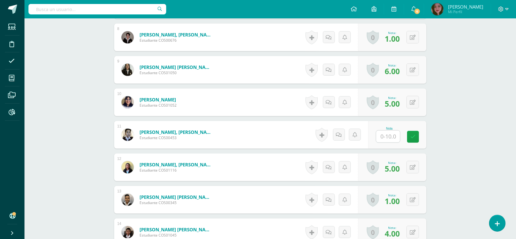
scroll to position [417, 0]
drag, startPoint x: 394, startPoint y: 133, endPoint x: 389, endPoint y: 137, distance: 5.7
click at [394, 133] on input "text" at bounding box center [392, 136] width 24 height 12
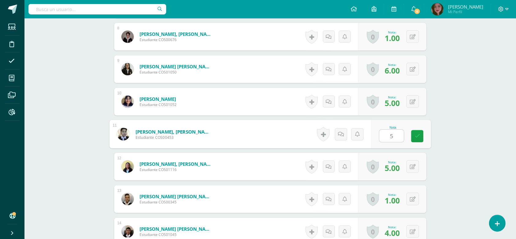
type input "5"
click at [446, 116] on div "Ciencias Sociales Segundo Básicos "Newton" Herramientas Detalle de asistencias …" at bounding box center [270, 71] width 492 height 941
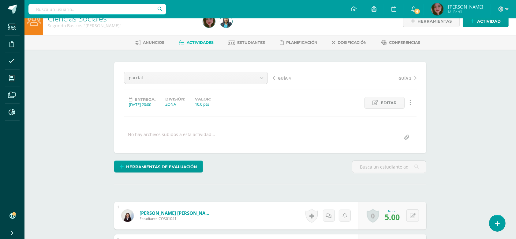
scroll to position [0, 0]
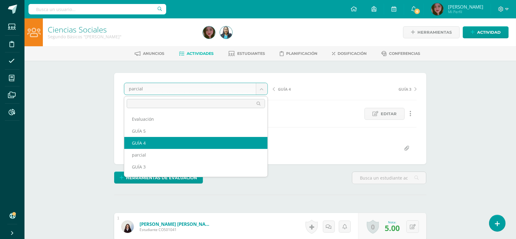
select select "/dashboard/teacher/grade-activity/124414/"
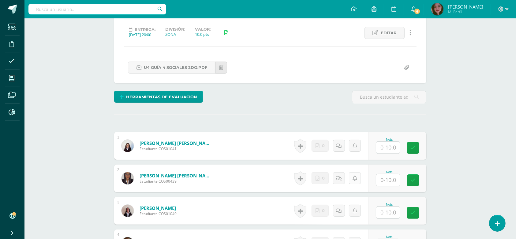
scroll to position [96, 0]
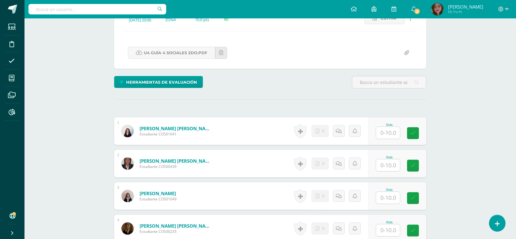
click at [392, 134] on input "text" at bounding box center [388, 133] width 24 height 12
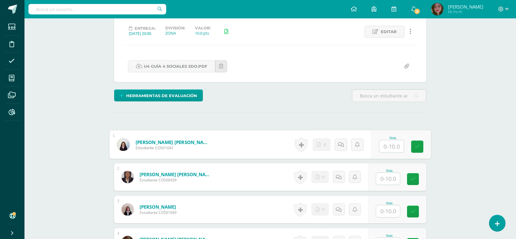
scroll to position [82, 0]
click at [388, 144] on input "text" at bounding box center [392, 146] width 24 height 12
type input "10"
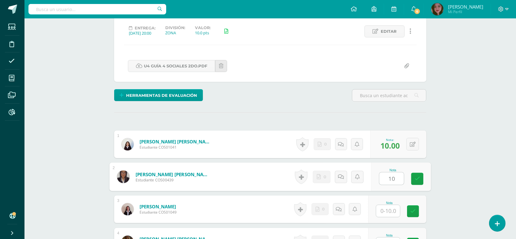
type input "10"
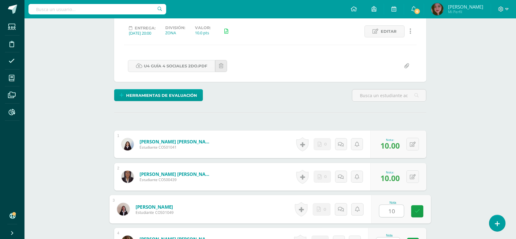
type input "10"
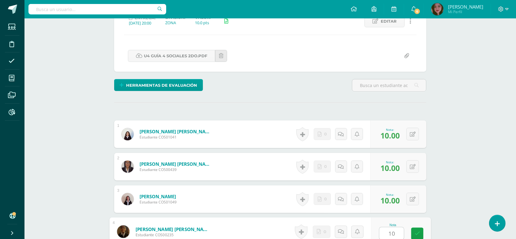
type input "10"
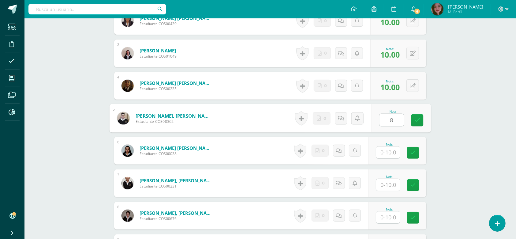
type input "8"
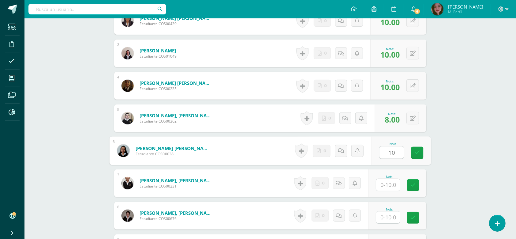
type input "10"
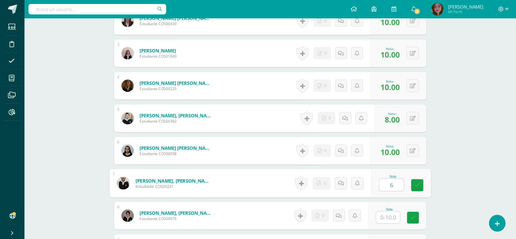
type input "6"
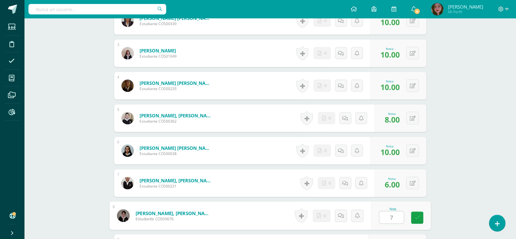
type input "7"
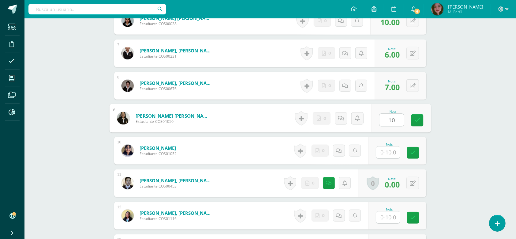
type input "10"
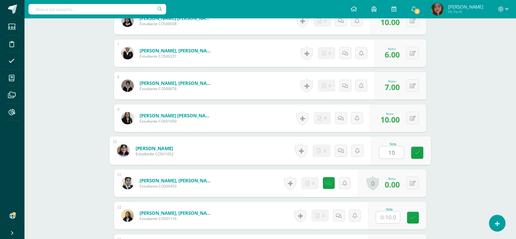
type input "10"
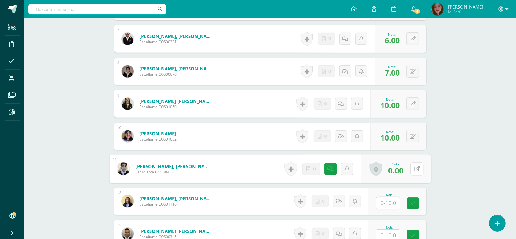
scroll to position [477, 0]
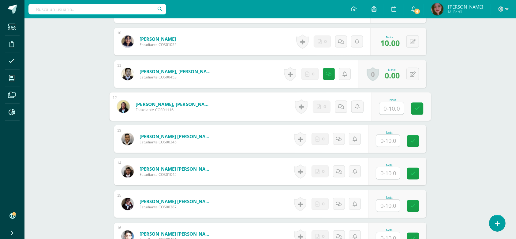
click at [392, 107] on input "text" at bounding box center [392, 108] width 24 height 12
type input "10"
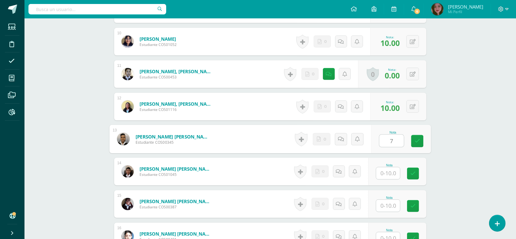
type input "7"
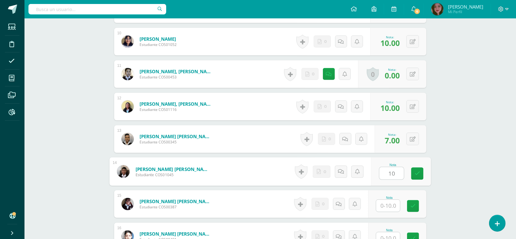
type input "10"
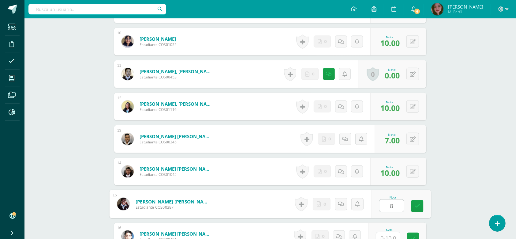
type input "8"
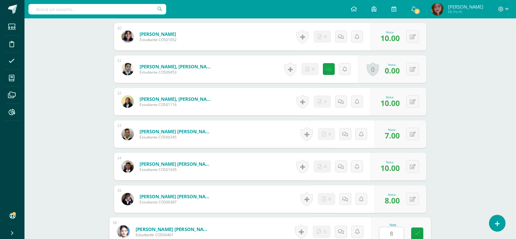
type input "8"
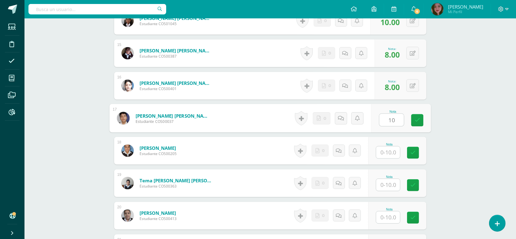
type input "10"
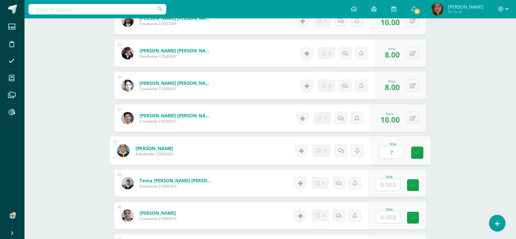
type input "7"
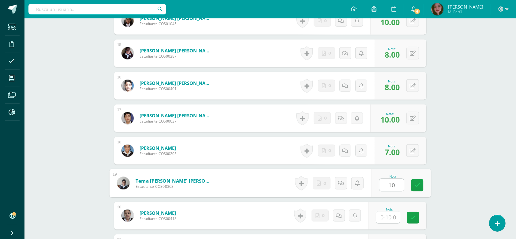
type input "10"
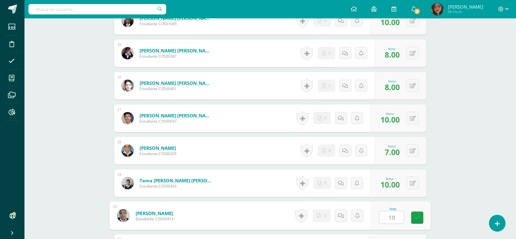
type input "10"
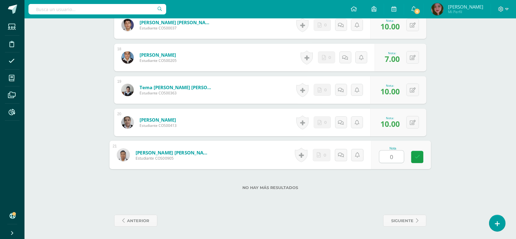
type input "0"
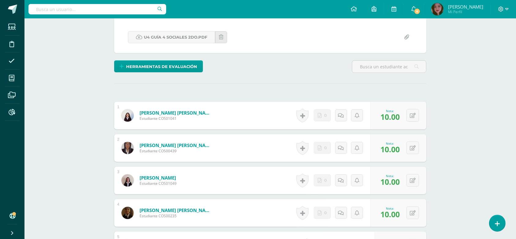
scroll to position [0, 0]
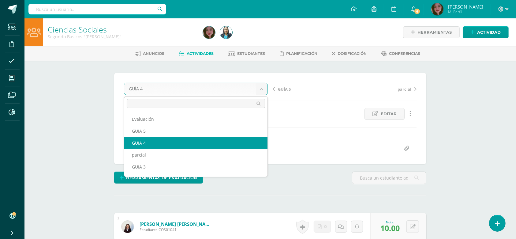
drag, startPoint x: 264, startPoint y: 89, endPoint x: 260, endPoint y: 96, distance: 8.6
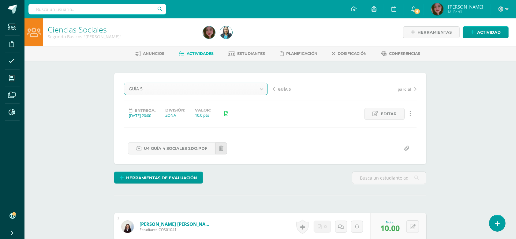
select select "/dashboard/teacher/grade-activity/124534/"
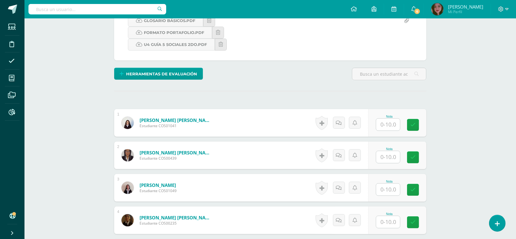
scroll to position [128, 0]
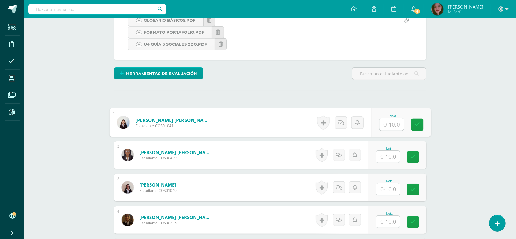
click at [388, 122] on input "text" at bounding box center [392, 124] width 24 height 12
type input "9"
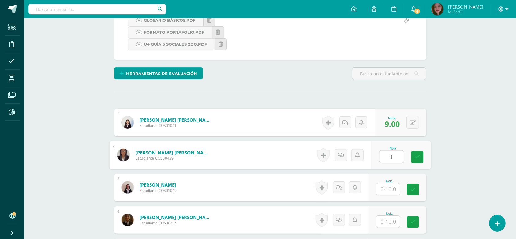
scroll to position [128, 0]
type input "10"
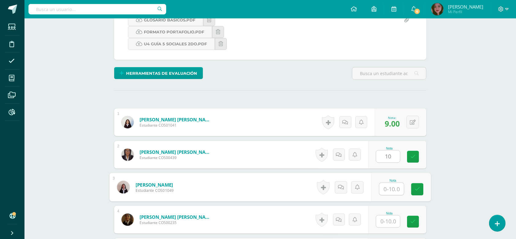
scroll to position [129, 0]
type input "8"
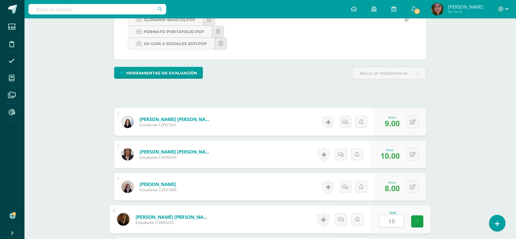
type input "10"
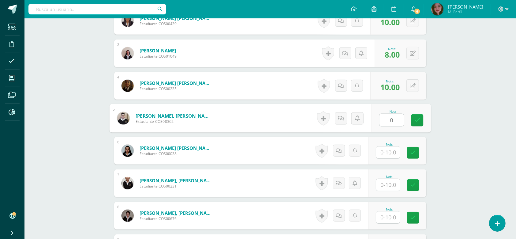
type input "0"
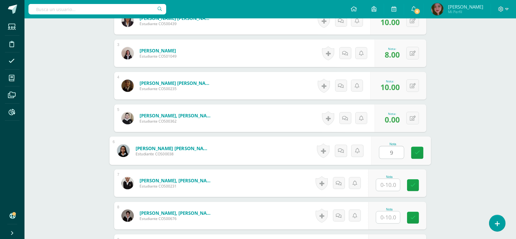
type input "9"
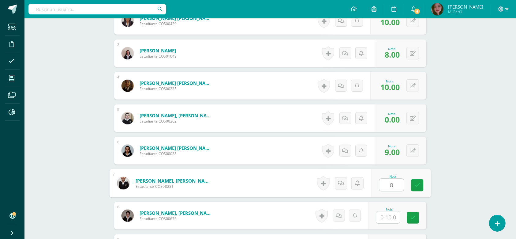
type input "8"
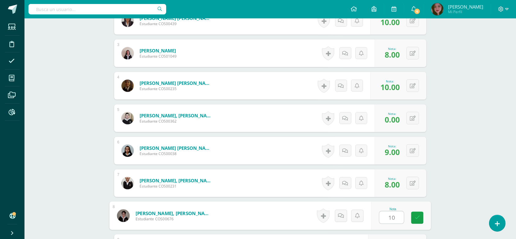
type input "10"
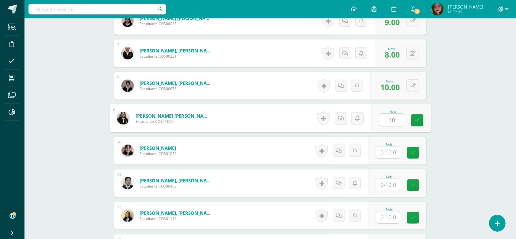
type input "10"
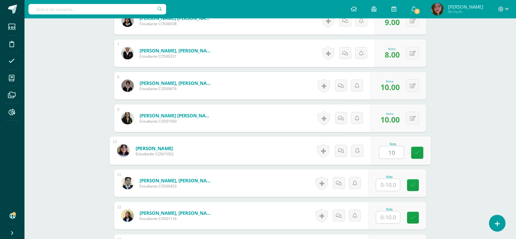
type input "10"
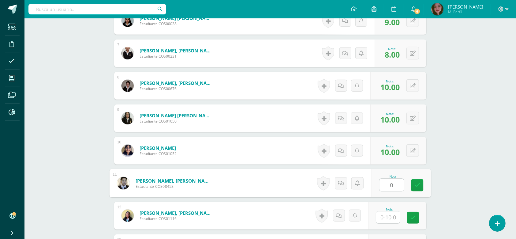
type input "0"
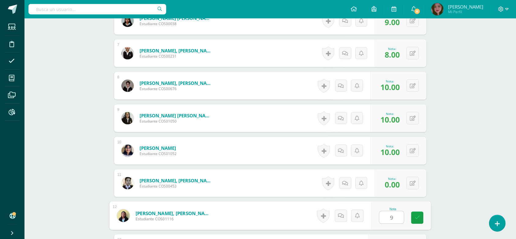
type input "9"
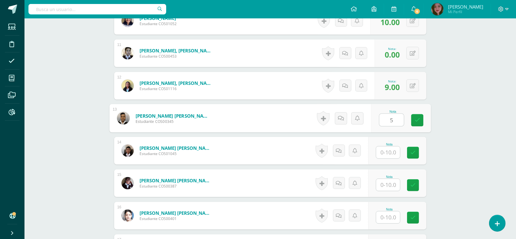
type input "5"
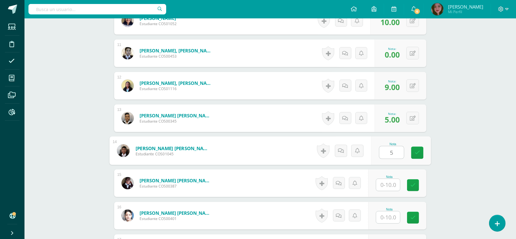
type input "5"
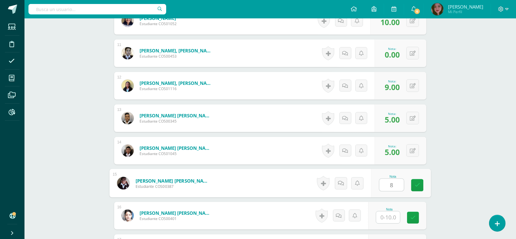
type input "8"
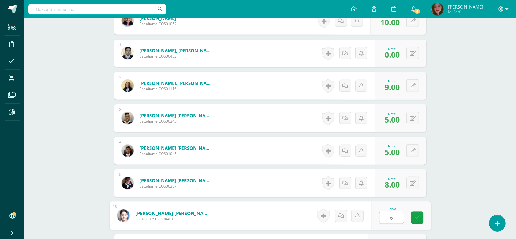
type input "6"
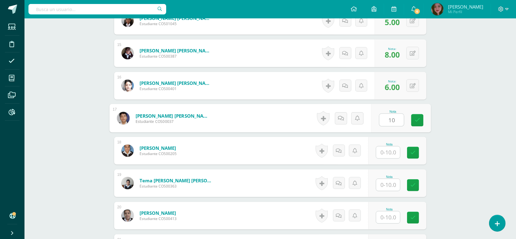
type input "10"
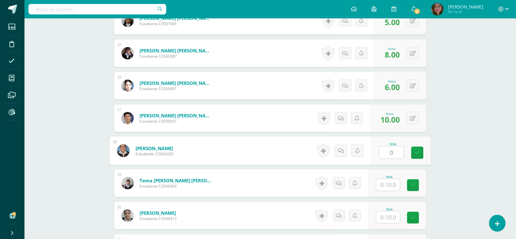
type input "0"
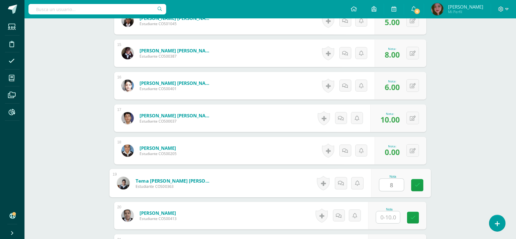
type input "8"
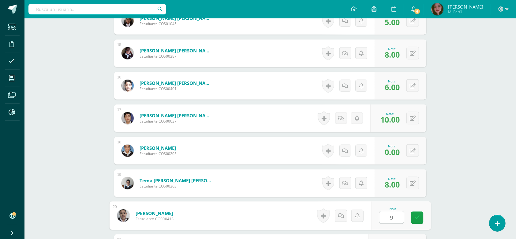
type input "9"
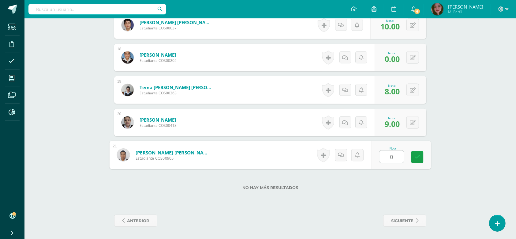
type input "0"
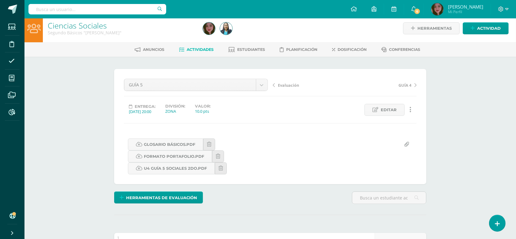
scroll to position [0, 0]
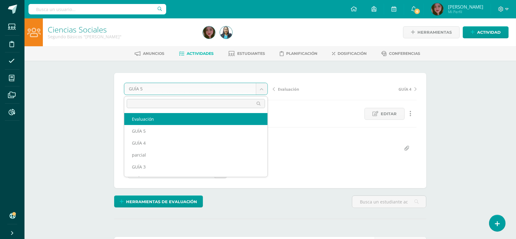
select select "/dashboard/teacher/grade-activity/124629/"
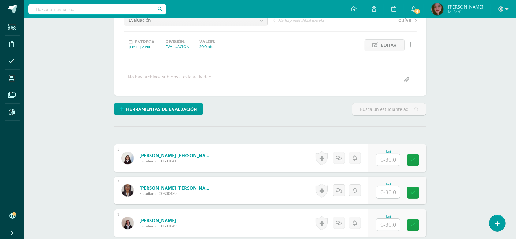
scroll to position [69, 0]
